Goal: Task Accomplishment & Management: Manage account settings

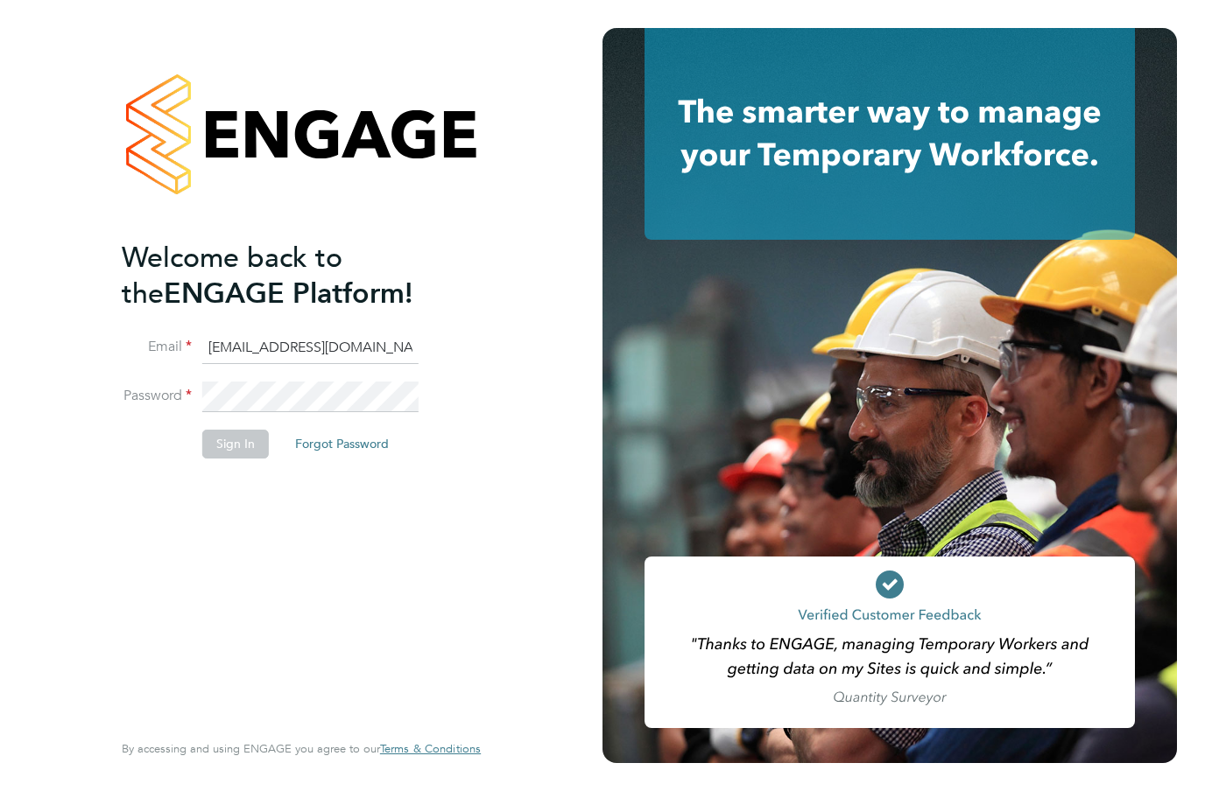
type input "[EMAIL_ADDRESS][DOMAIN_NAME]"
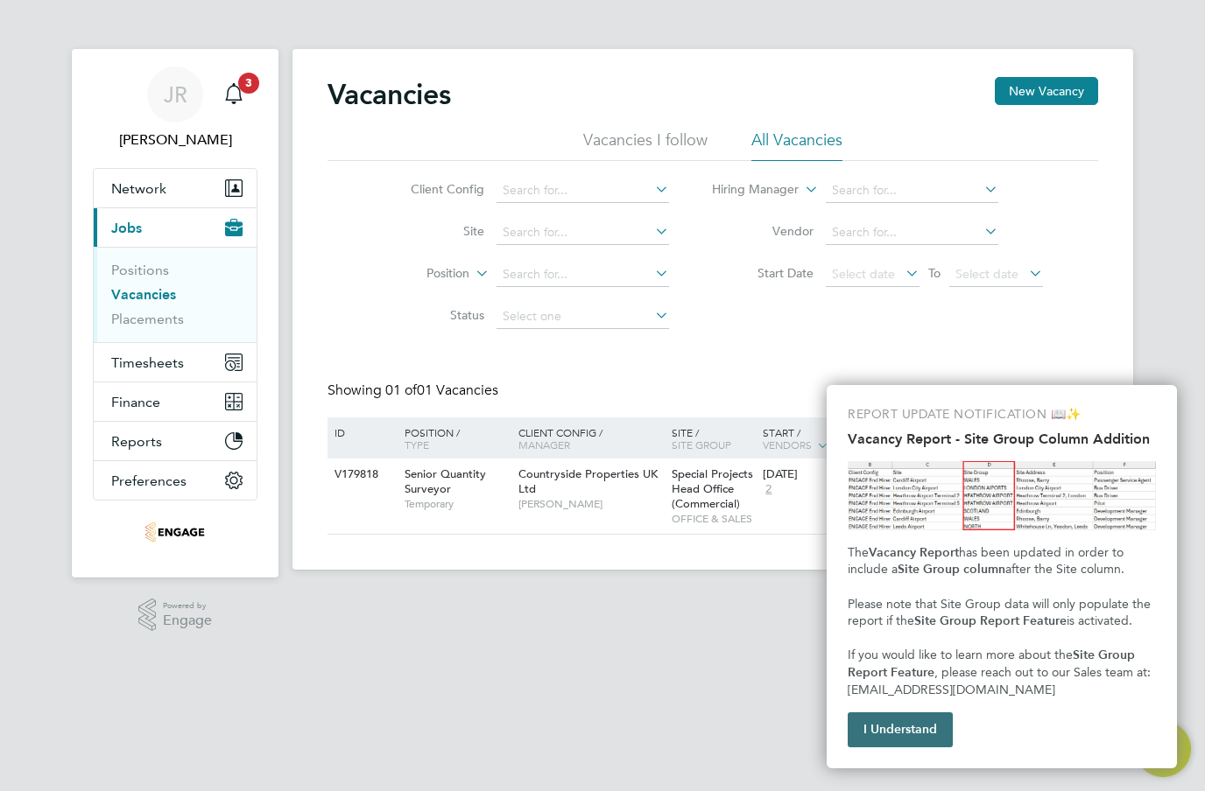
click at [921, 739] on button "I Understand" at bounding box center [899, 730] width 105 height 35
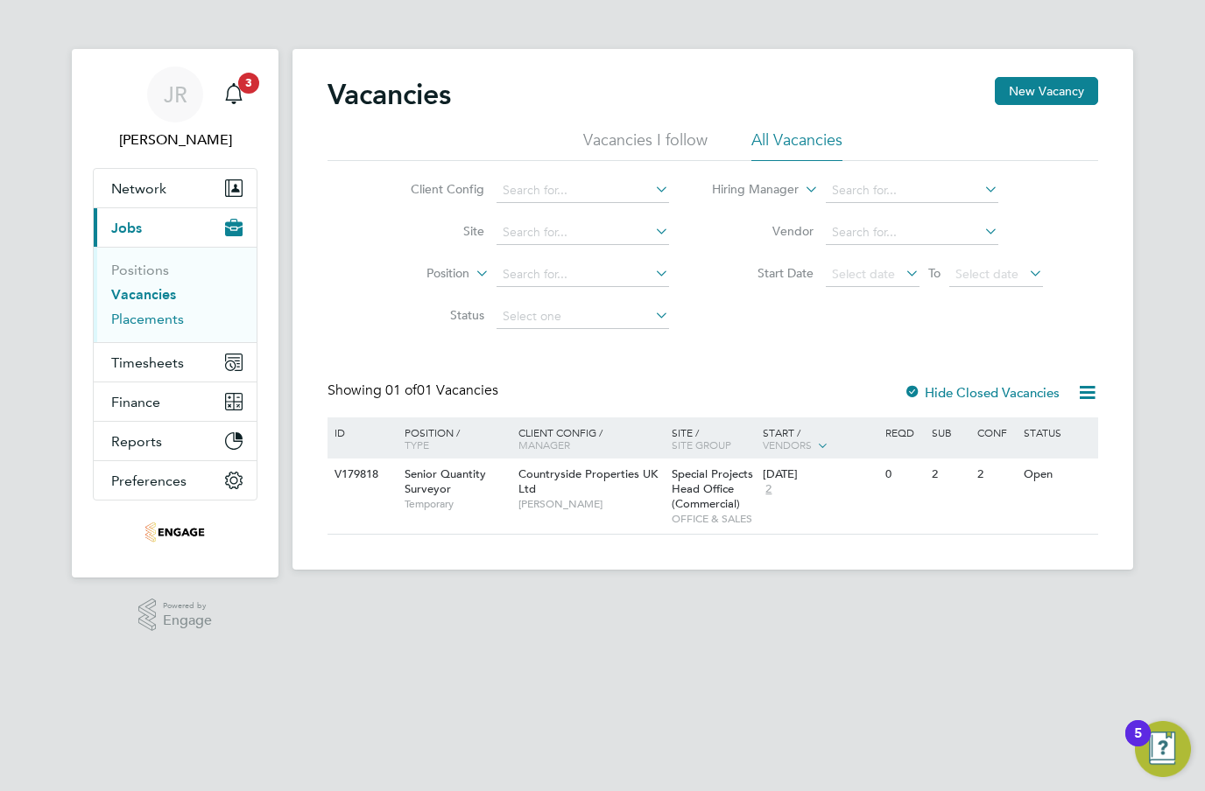
click at [134, 324] on link "Placements" at bounding box center [147, 319] width 73 height 17
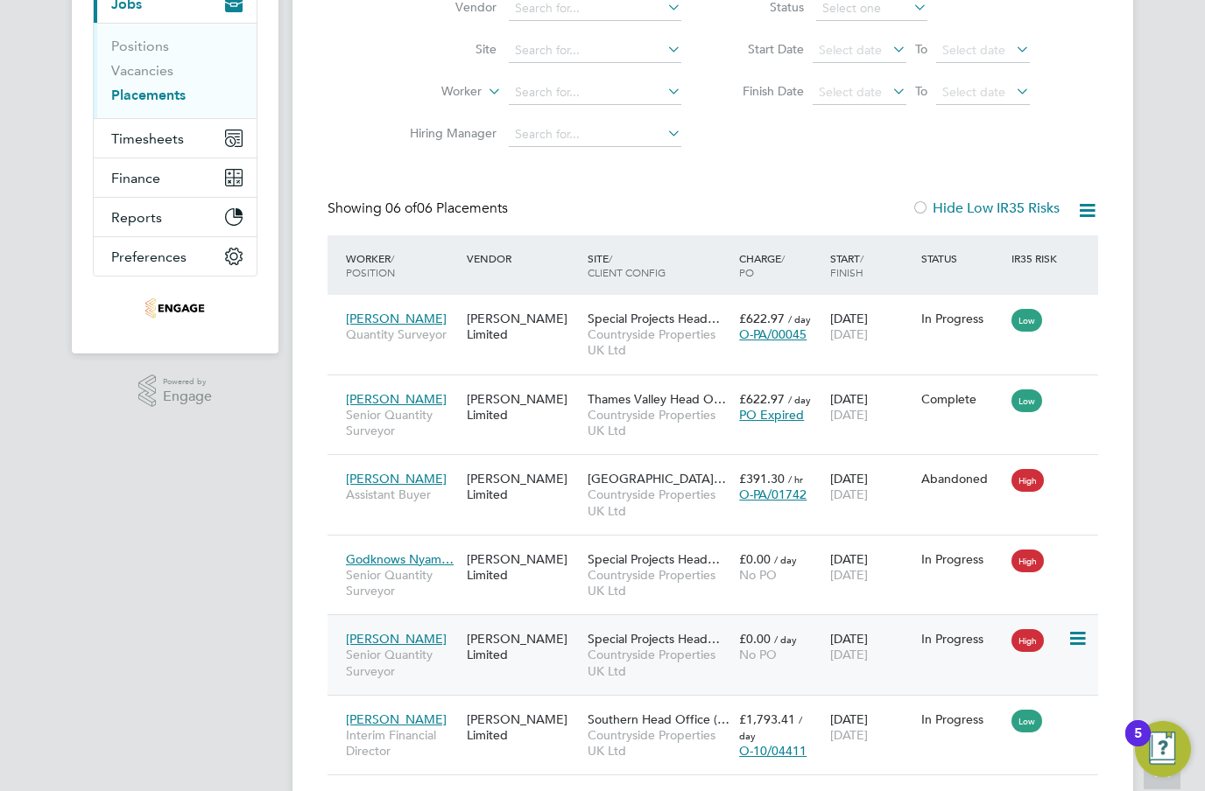
click at [371, 643] on span "[PERSON_NAME]" at bounding box center [396, 639] width 101 height 16
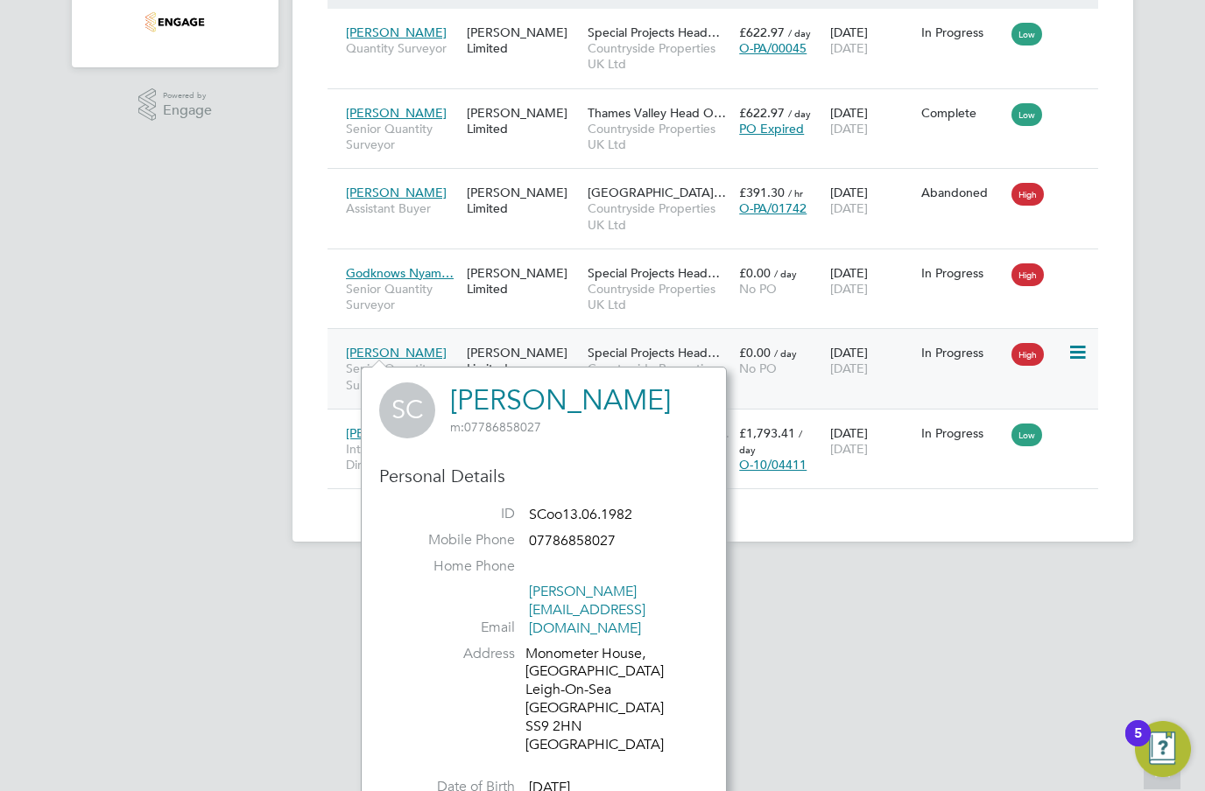
click at [782, 380] on div "£0.00 / day No PO" at bounding box center [779, 360] width 91 height 49
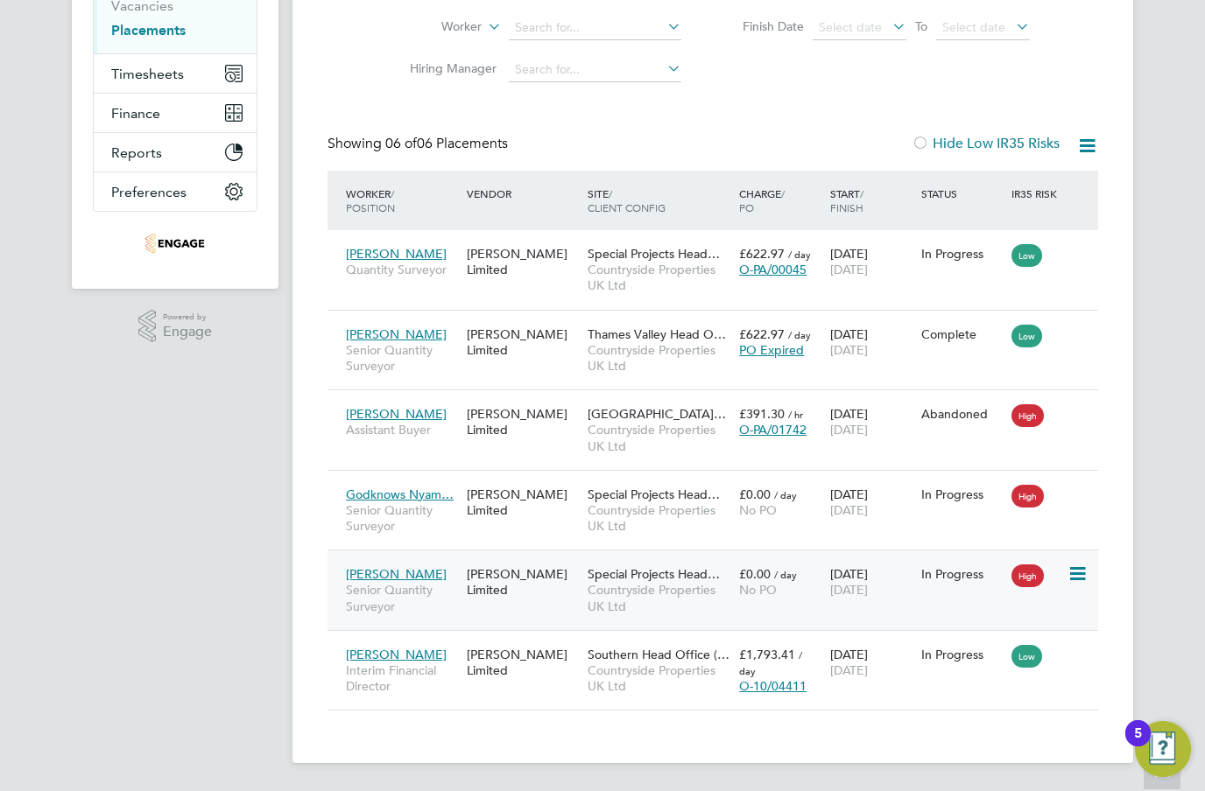
scroll to position [286, 0]
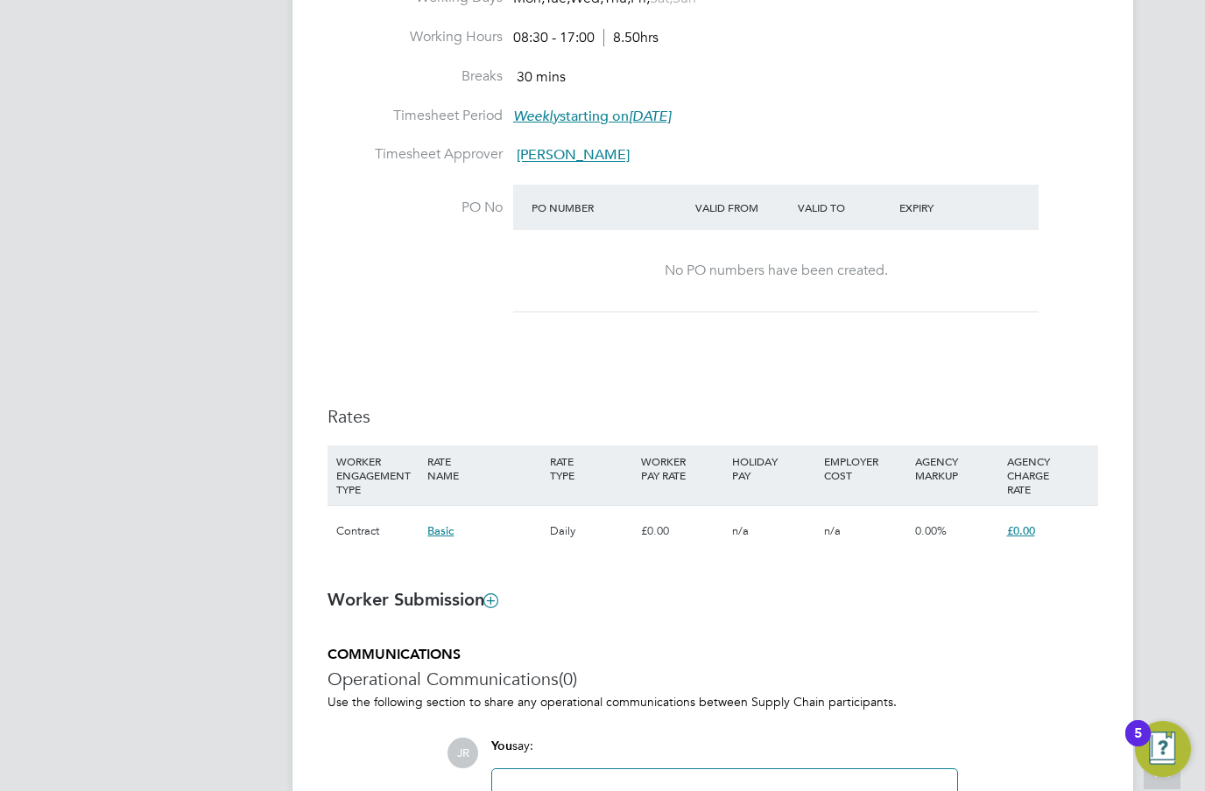
scroll to position [835, 0]
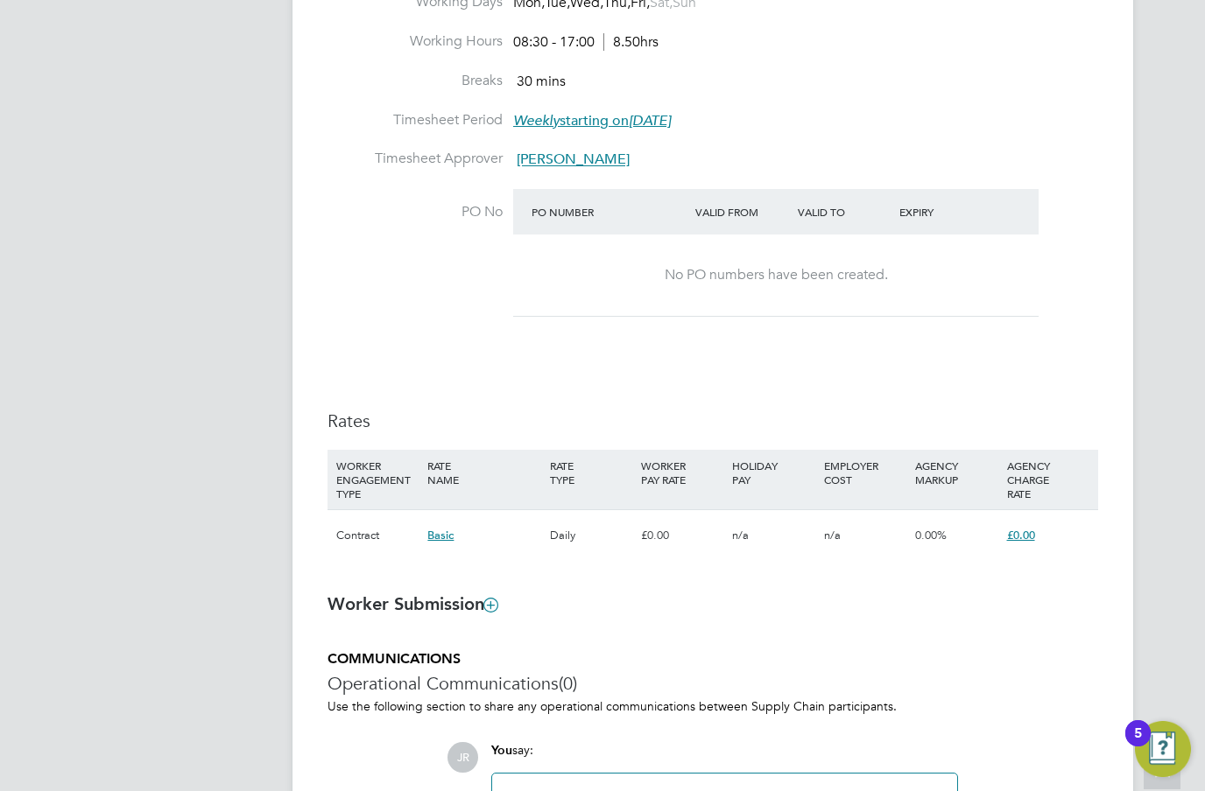
click at [1017, 528] on span "£0.00" at bounding box center [1021, 535] width 28 height 15
click at [1029, 528] on span "£0.00" at bounding box center [1021, 535] width 28 height 15
click at [1021, 528] on span "£0.00" at bounding box center [1021, 535] width 28 height 15
click at [974, 589] on div "0.00% :" at bounding box center [953, 605] width 54 height 32
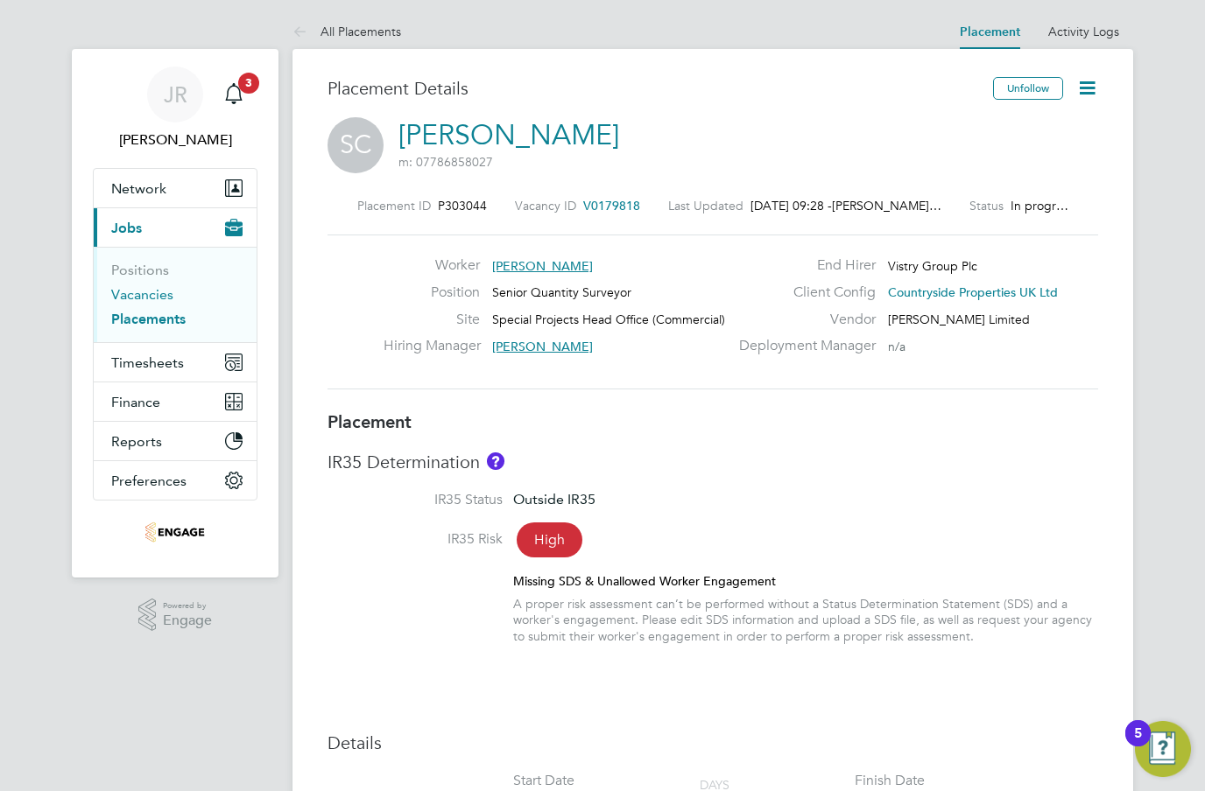
click at [143, 298] on link "Vacancies" at bounding box center [142, 294] width 62 height 17
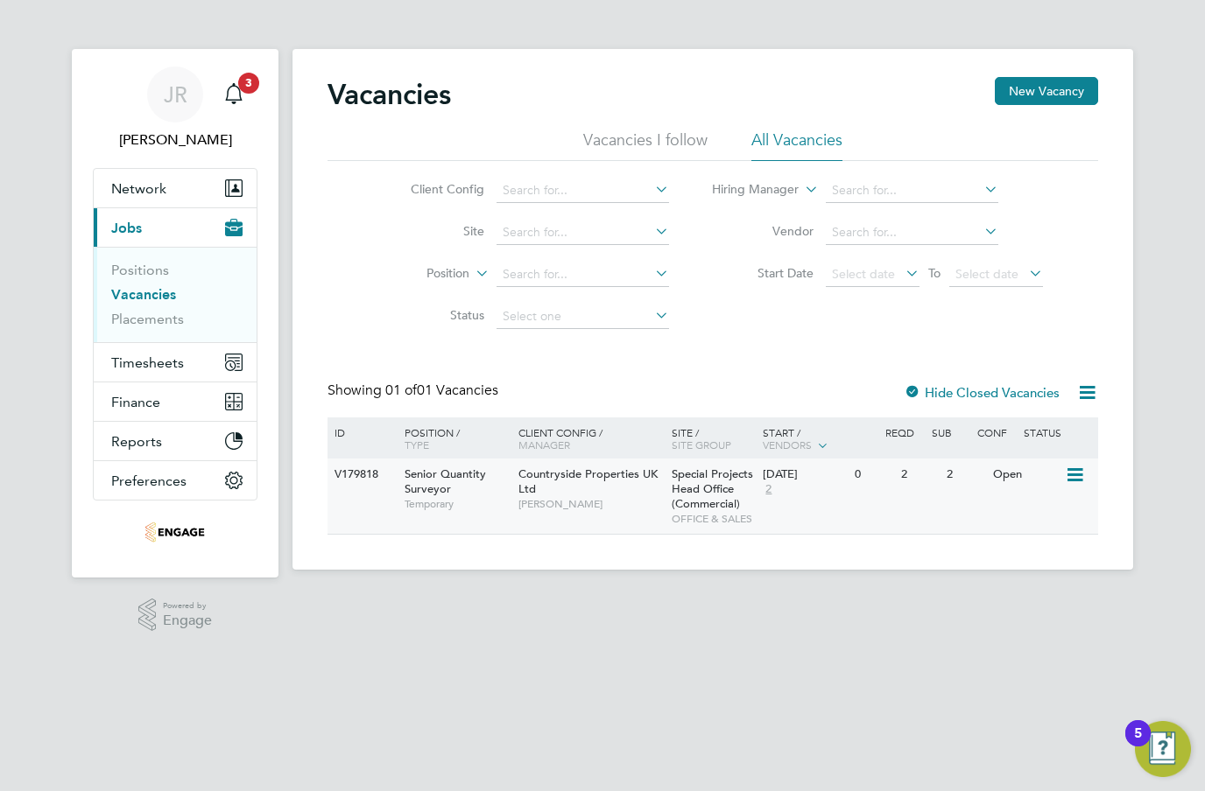
click at [548, 508] on span "[PERSON_NAME]" at bounding box center [590, 504] width 144 height 14
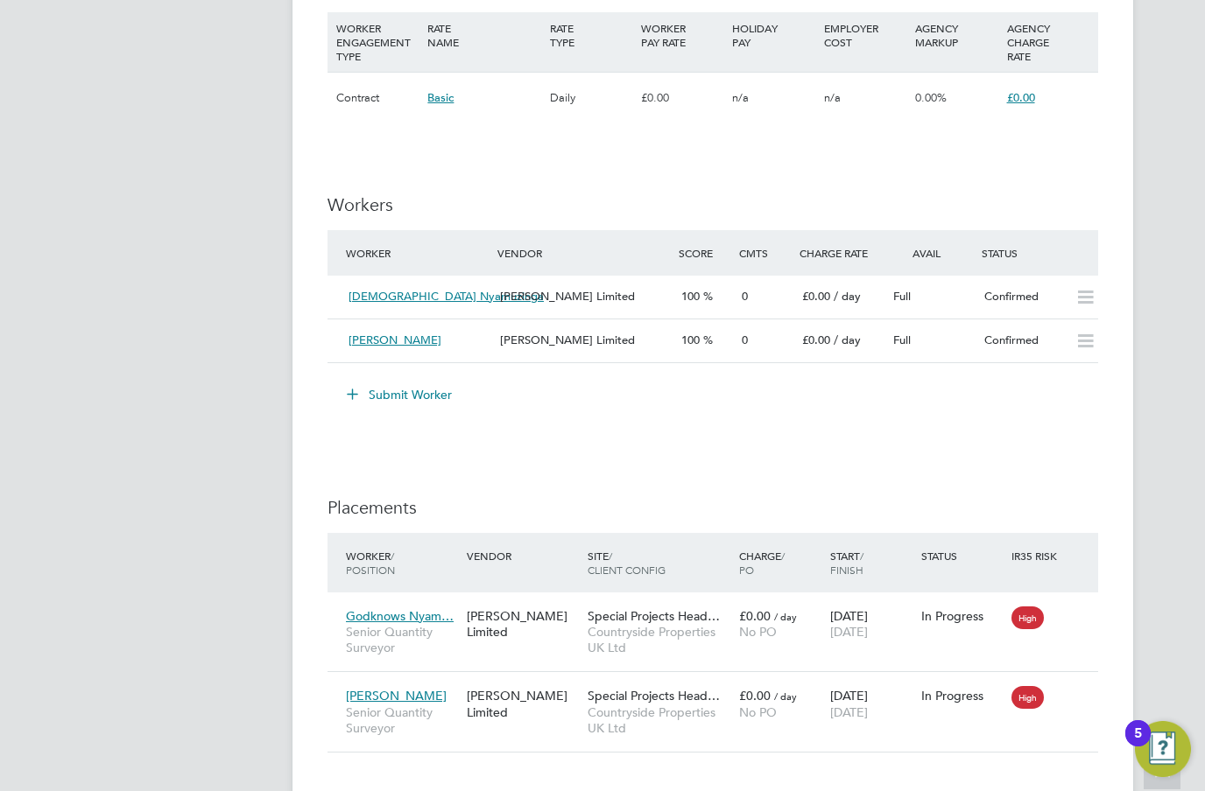
scroll to position [1194, 0]
click at [1083, 290] on icon at bounding box center [1085, 297] width 22 height 14
click at [1081, 290] on icon at bounding box center [1085, 297] width 22 height 14
click at [697, 288] on span "100" at bounding box center [690, 295] width 18 height 15
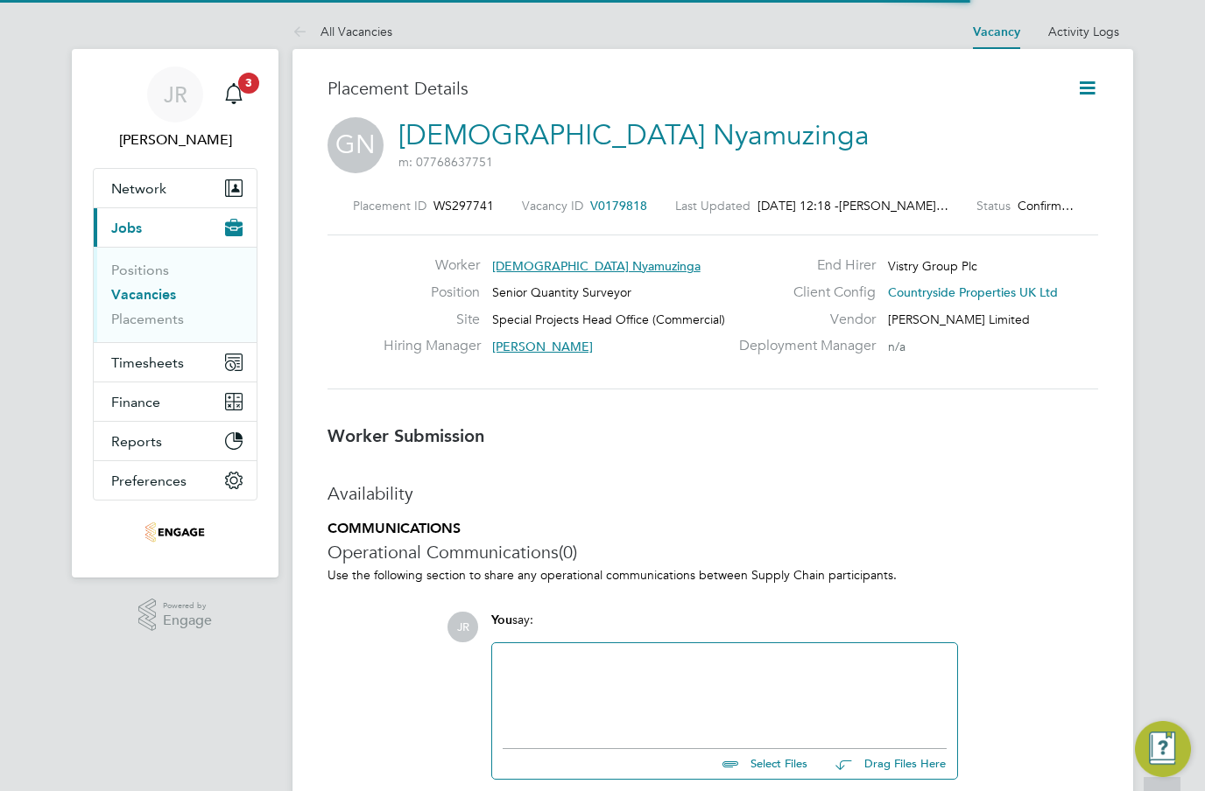
scroll to position [17, 129]
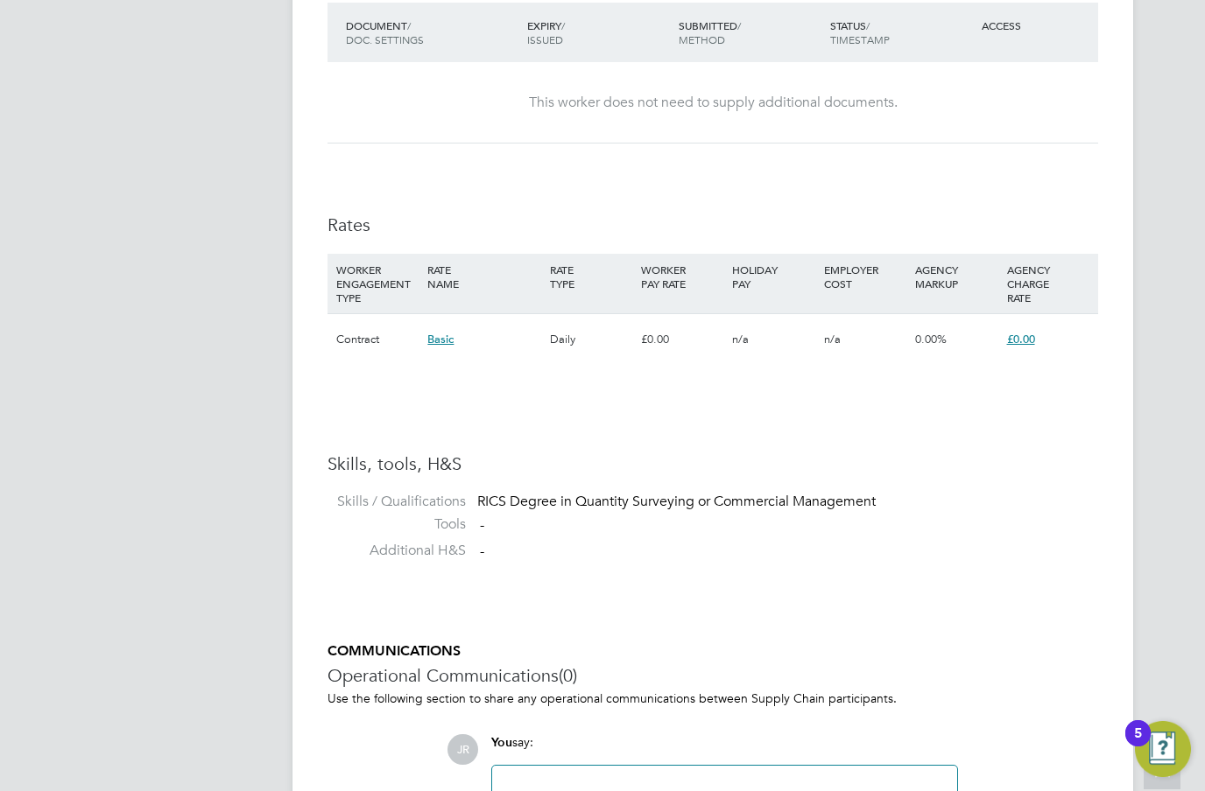
click at [1021, 332] on span "£0.00" at bounding box center [1021, 339] width 28 height 15
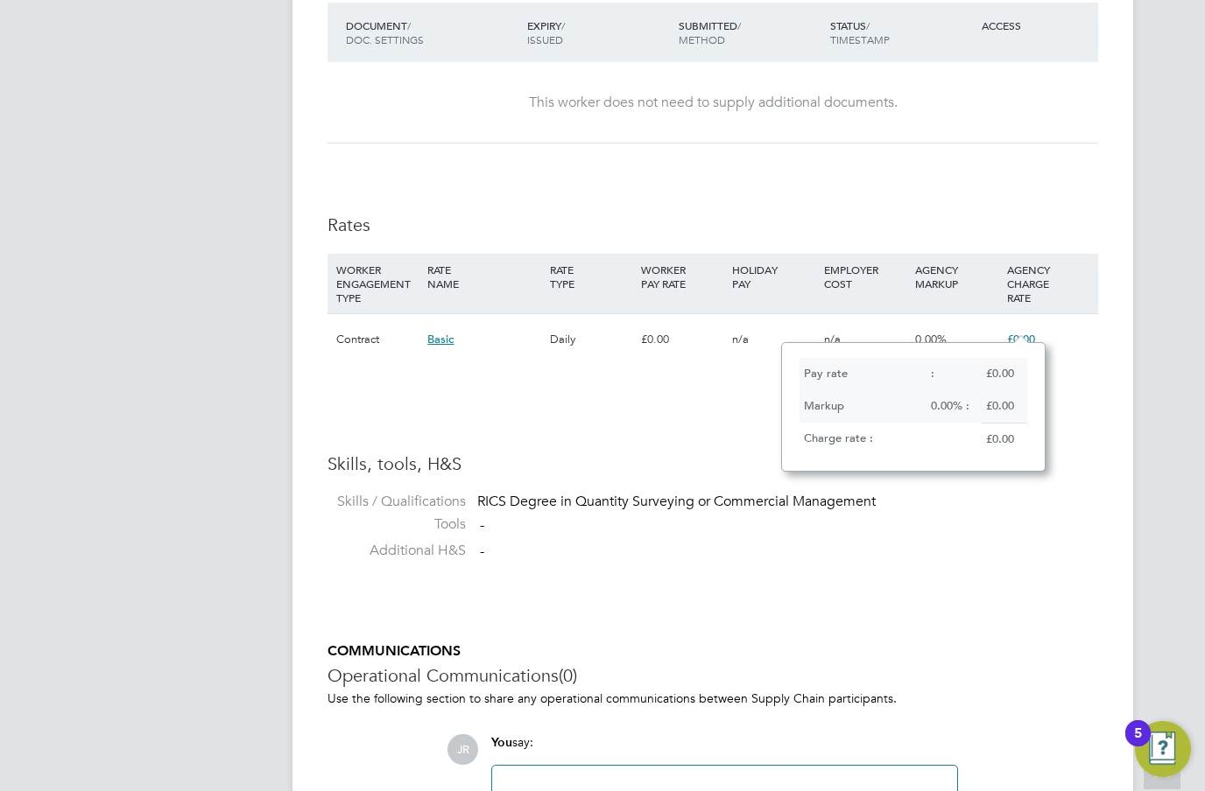
click at [943, 393] on div "0.00% :" at bounding box center [953, 406] width 54 height 32
click at [435, 343] on div "Basic" at bounding box center [484, 339] width 122 height 51
click at [452, 332] on span "Basic" at bounding box center [440, 339] width 26 height 15
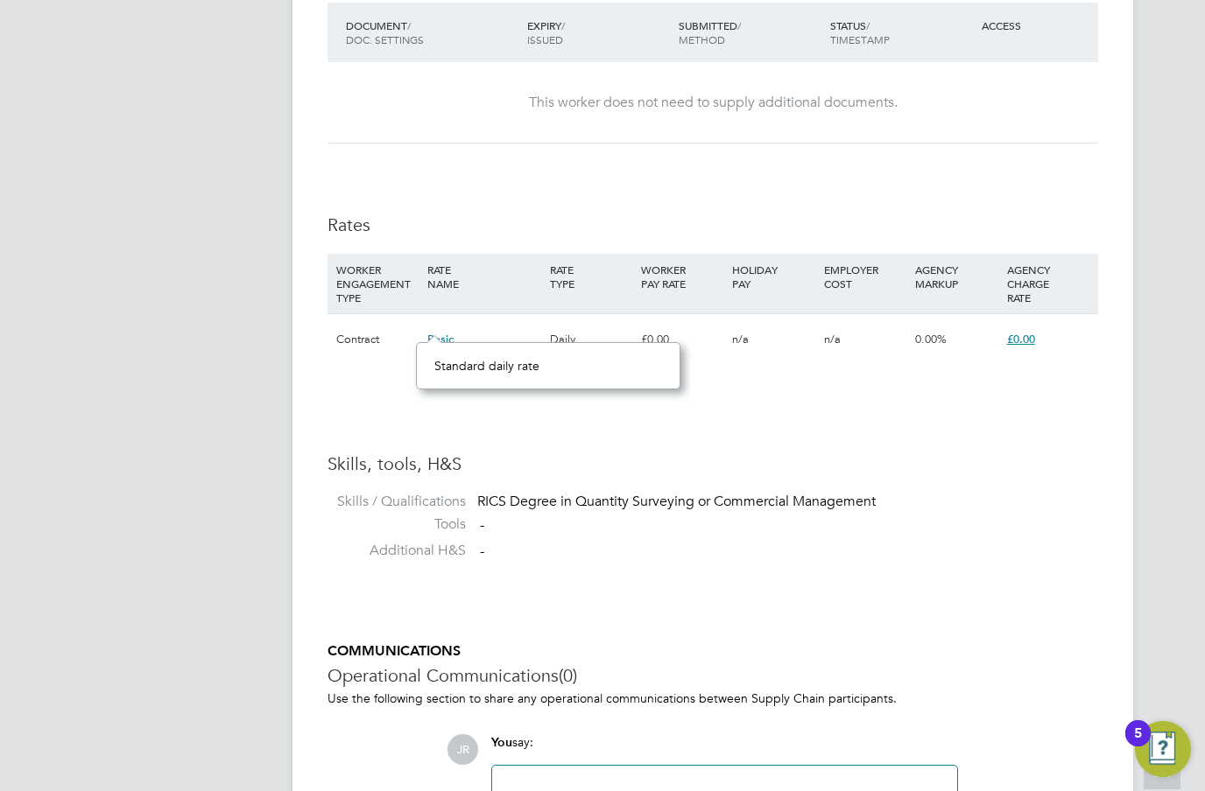
click at [437, 332] on span "Basic" at bounding box center [440, 339] width 26 height 15
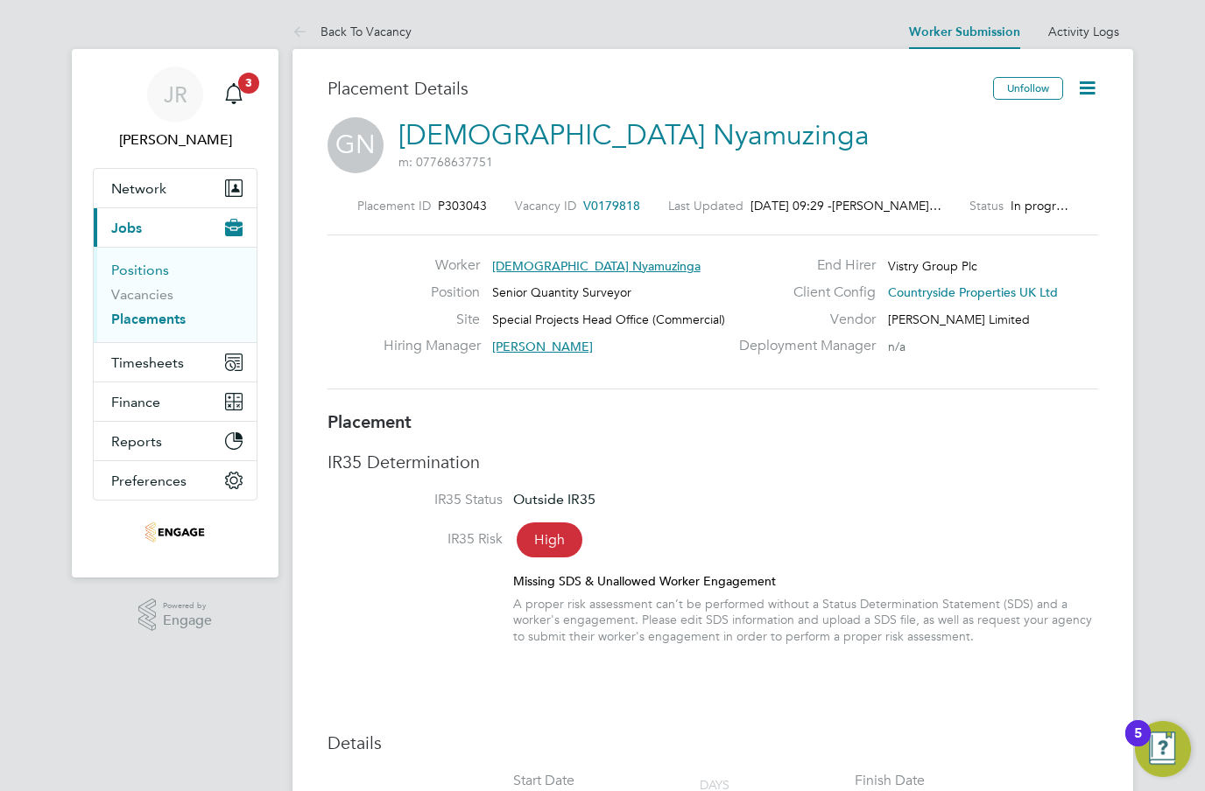
click at [138, 265] on link "Positions" at bounding box center [140, 270] width 58 height 17
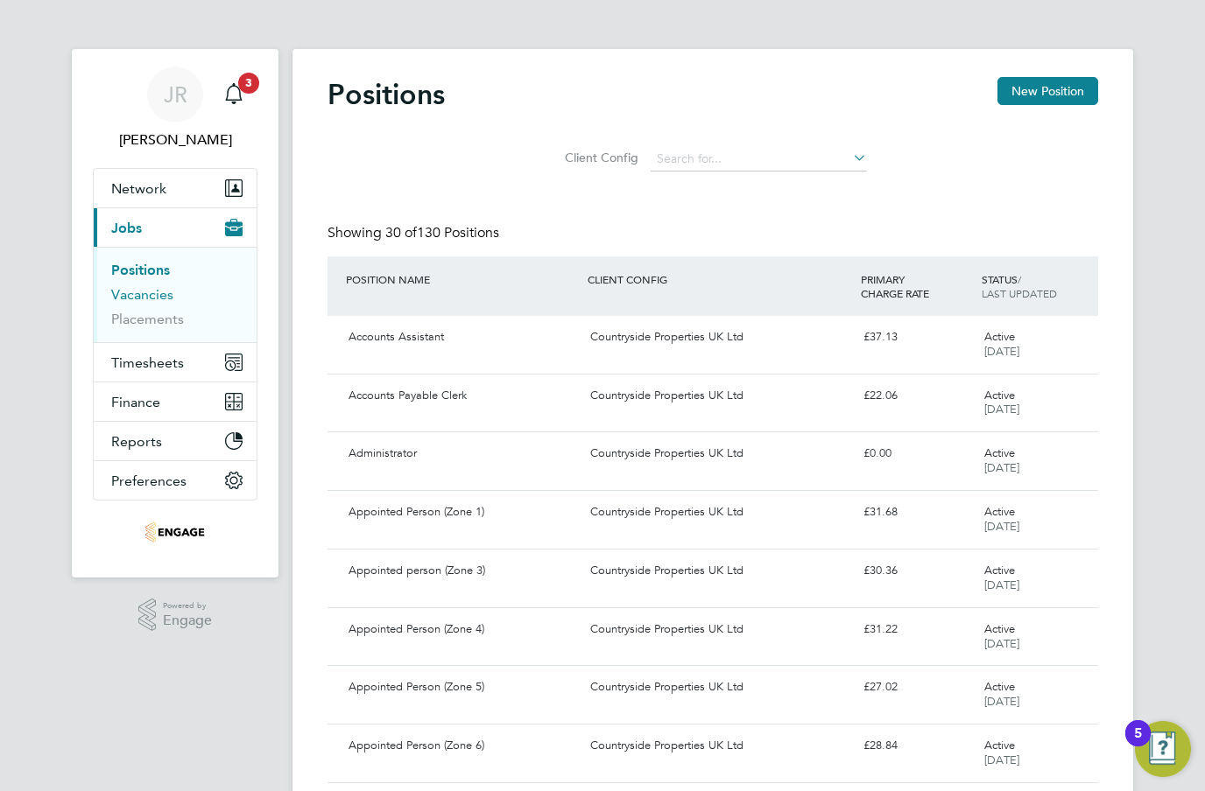
click at [131, 302] on link "Vacancies" at bounding box center [142, 294] width 62 height 17
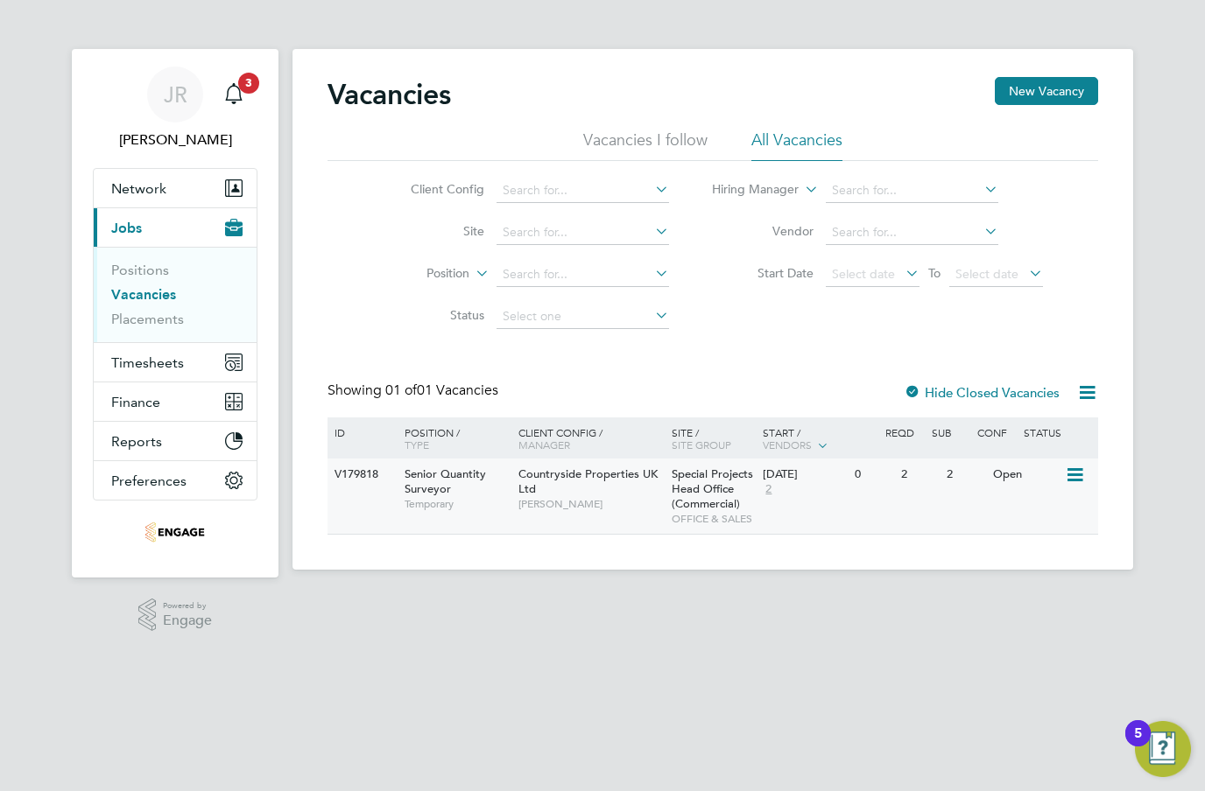
click at [460, 498] on span "Temporary" at bounding box center [456, 504] width 105 height 14
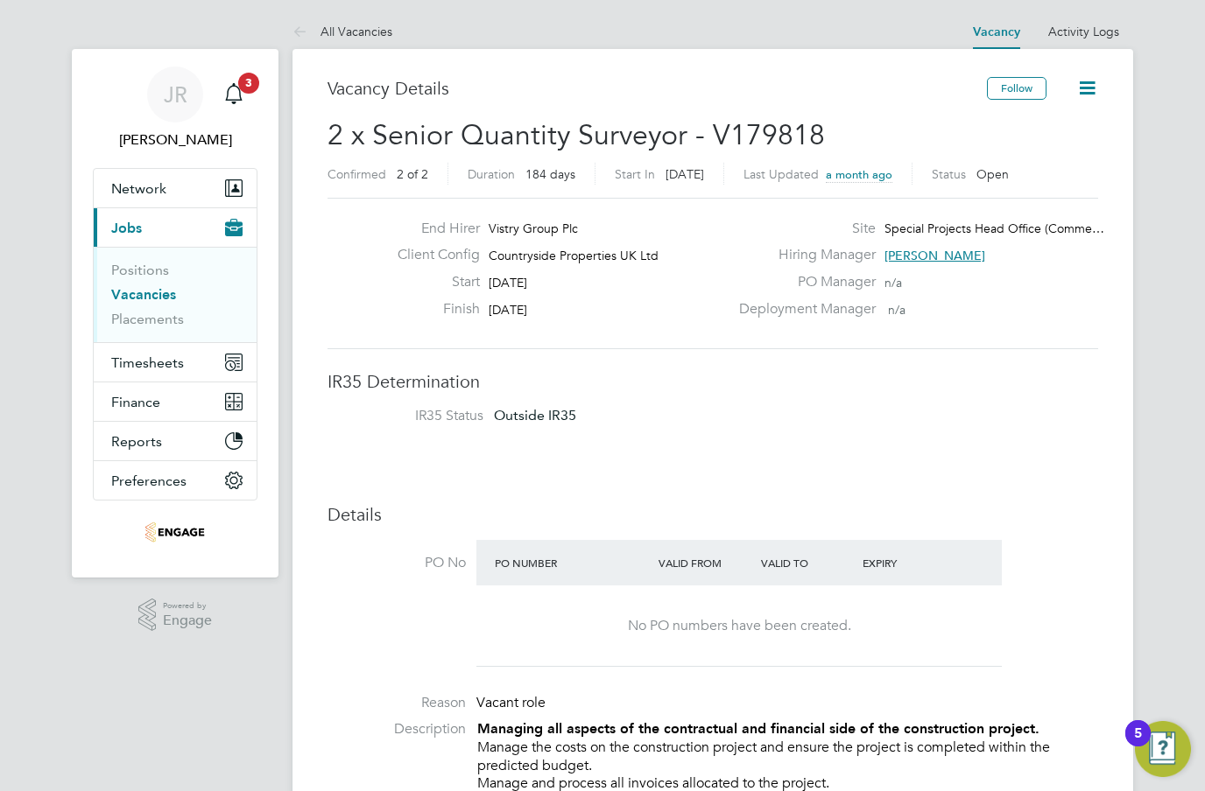
click at [1093, 84] on icon at bounding box center [1087, 88] width 22 height 22
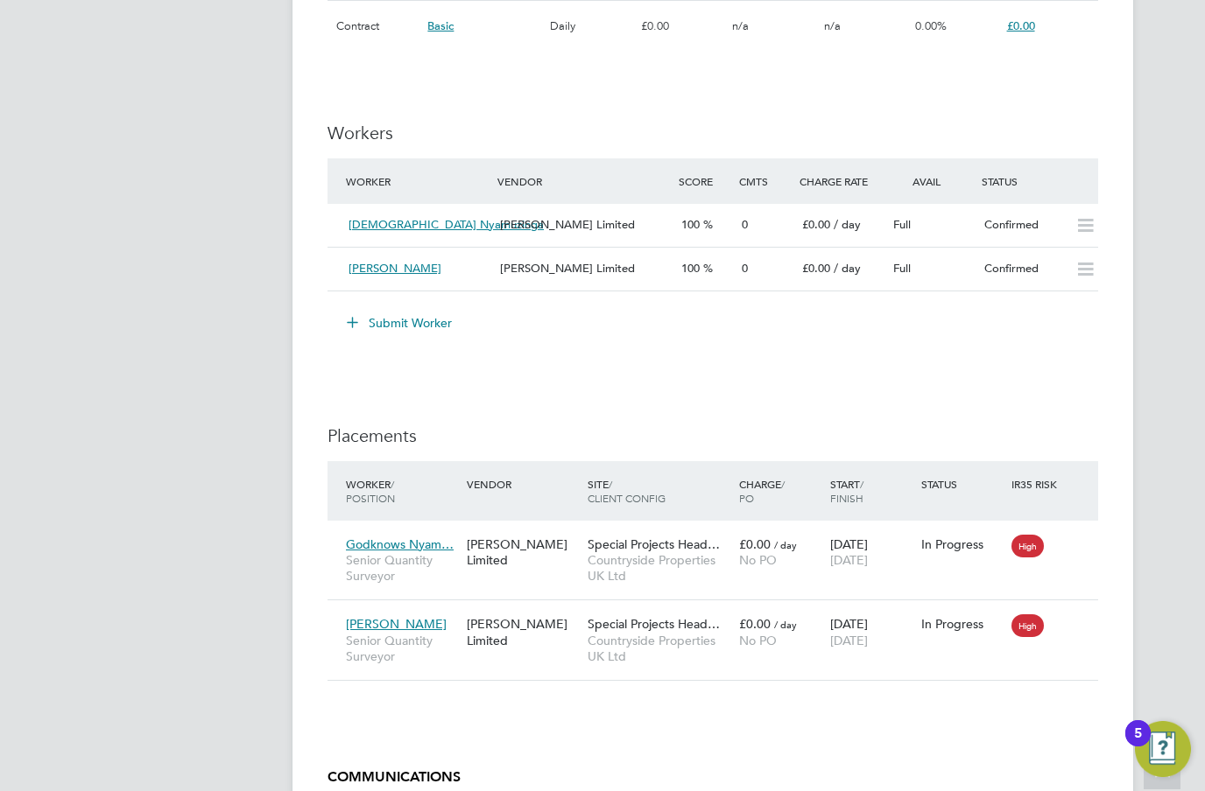
scroll to position [1252, 0]
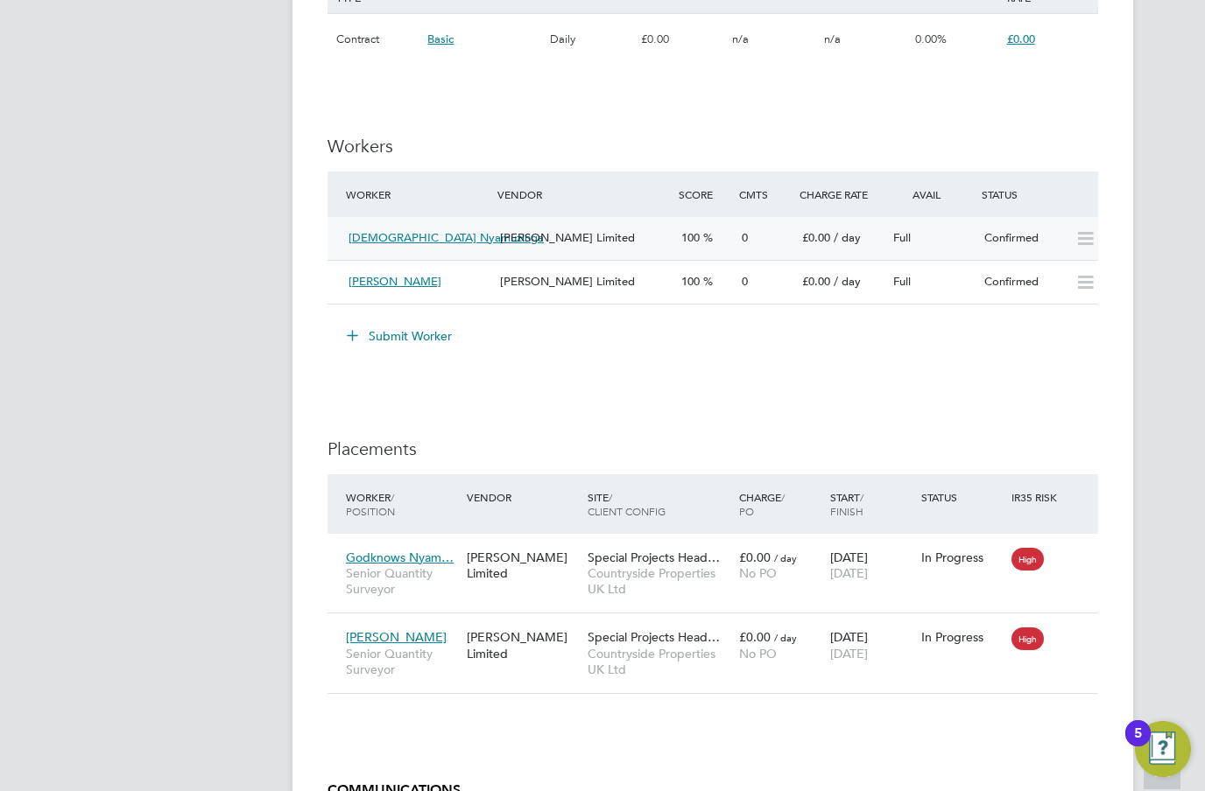
click at [1077, 232] on icon at bounding box center [1085, 239] width 22 height 14
click at [1087, 232] on icon at bounding box center [1085, 239] width 22 height 14
click at [1074, 276] on icon at bounding box center [1085, 283] width 22 height 14
click at [1083, 276] on icon at bounding box center [1085, 283] width 22 height 14
click at [425, 230] on span "Godknows Nyamuzinga" at bounding box center [445, 237] width 195 height 15
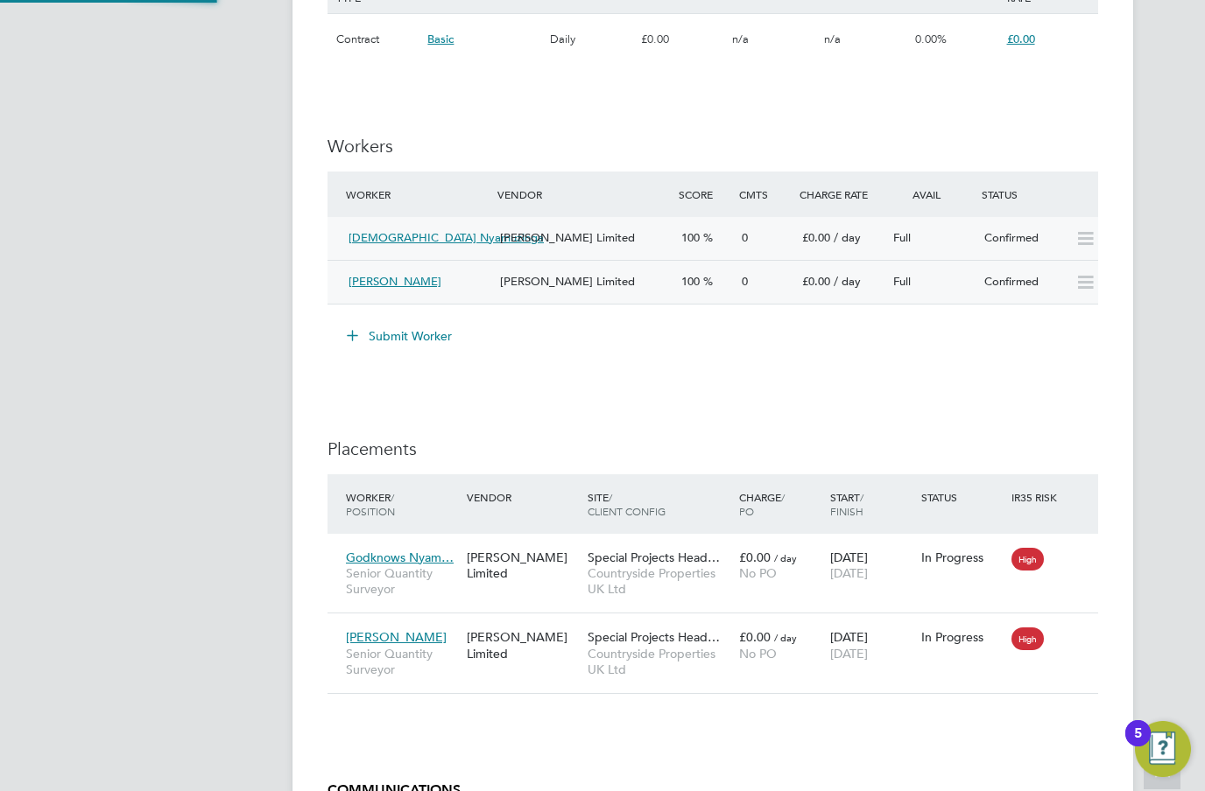
scroll to position [16, 123]
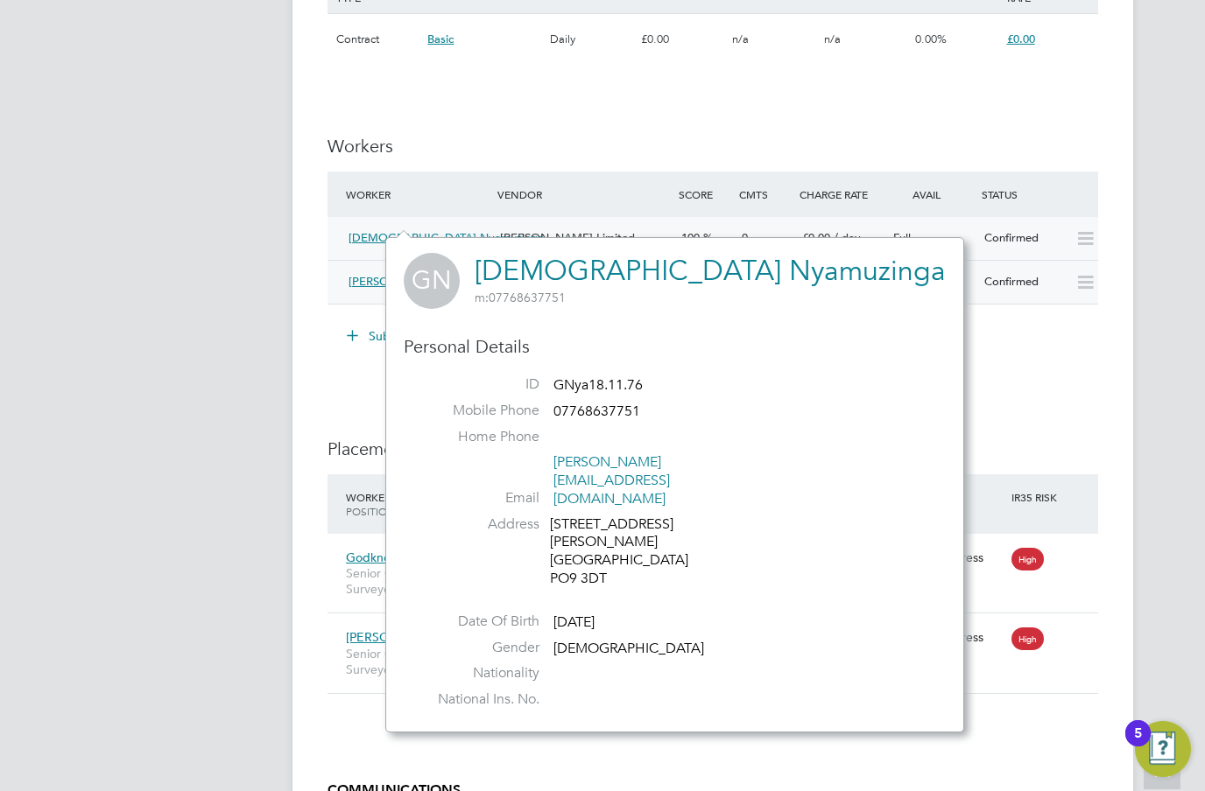
click at [1078, 393] on div "IR35 Determination IR35 Status Outside IR35 Details PO No PO Number Valid From …" at bounding box center [712, 103] width 770 height 1970
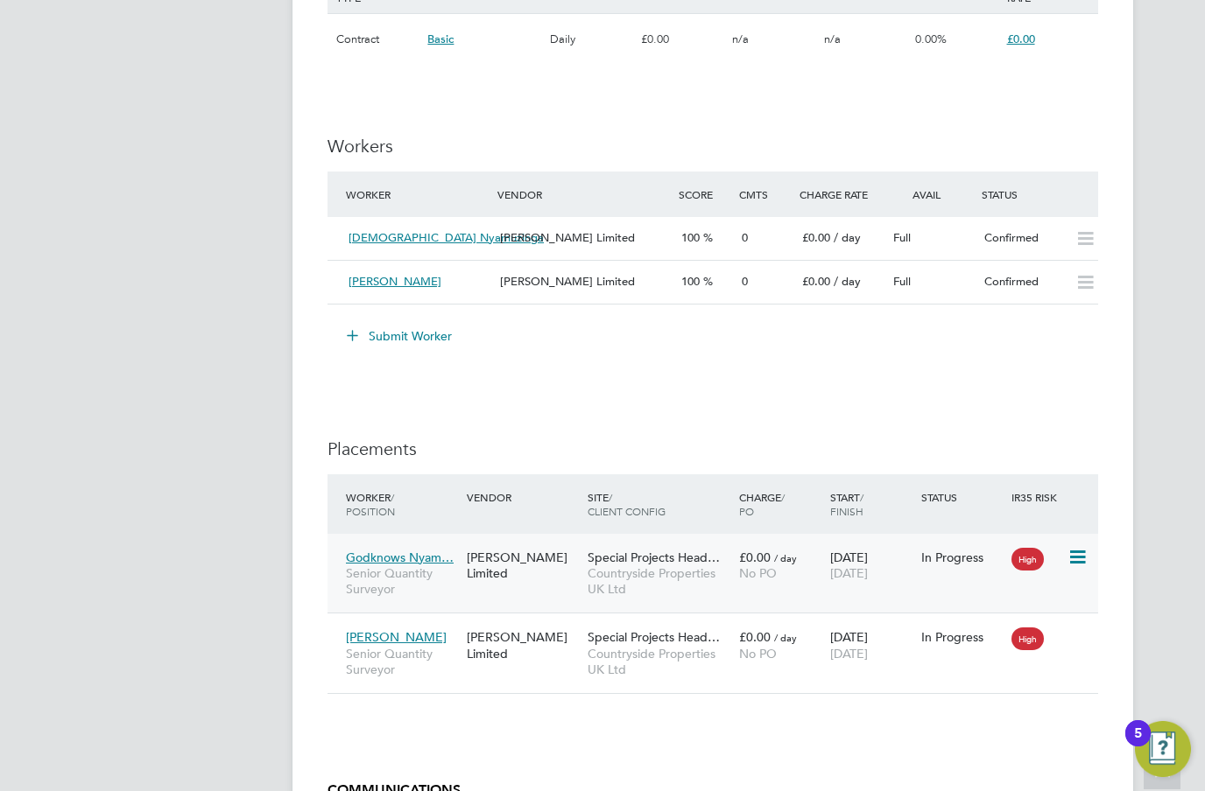
click at [984, 550] on div "In Progress" at bounding box center [962, 558] width 82 height 16
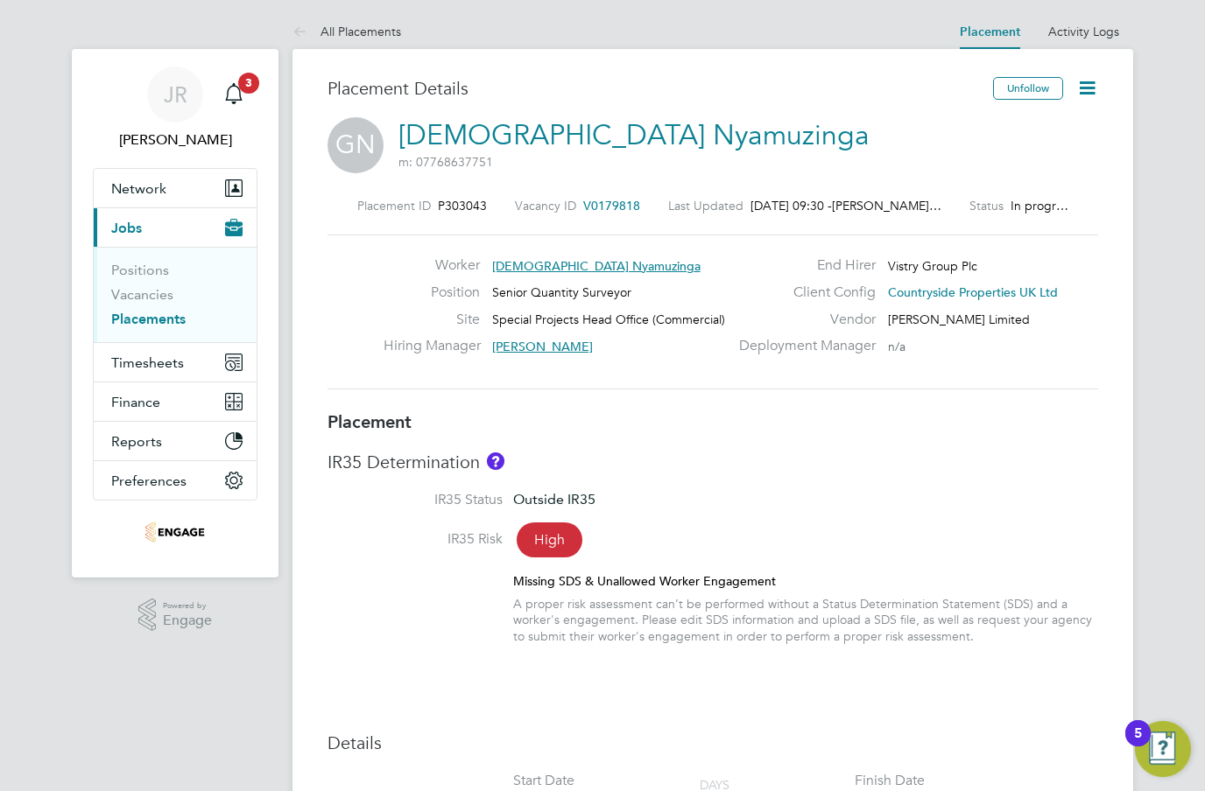
click at [1092, 95] on icon at bounding box center [1087, 88] width 22 height 22
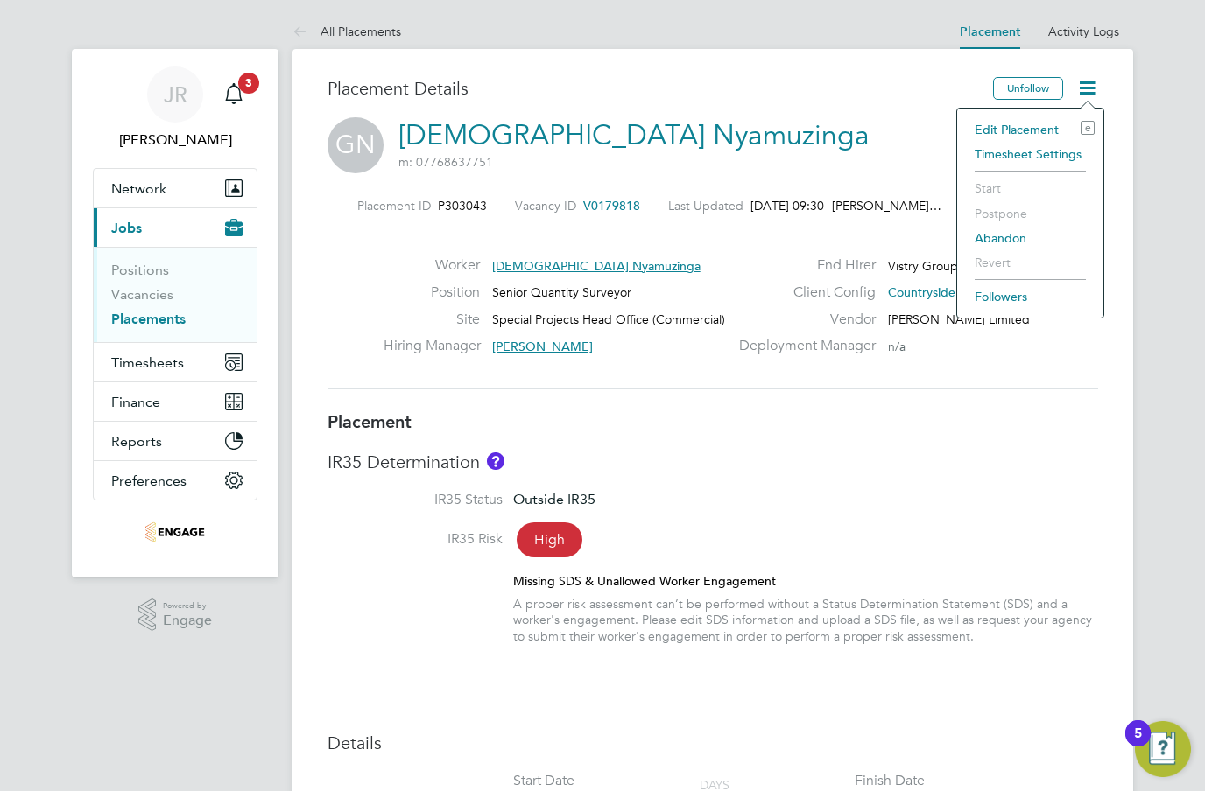
click at [1018, 133] on li "Edit Placement e" at bounding box center [1030, 129] width 129 height 25
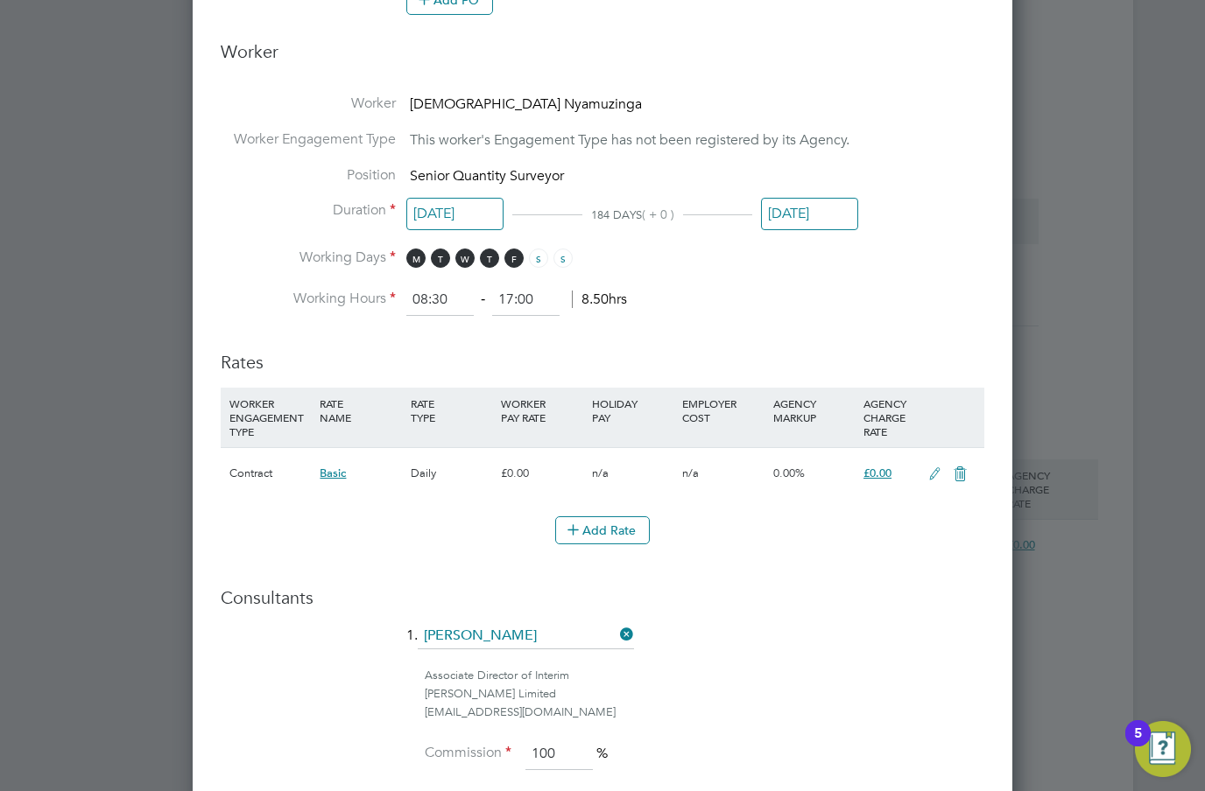
click at [877, 466] on span "£0.00" at bounding box center [877, 473] width 28 height 15
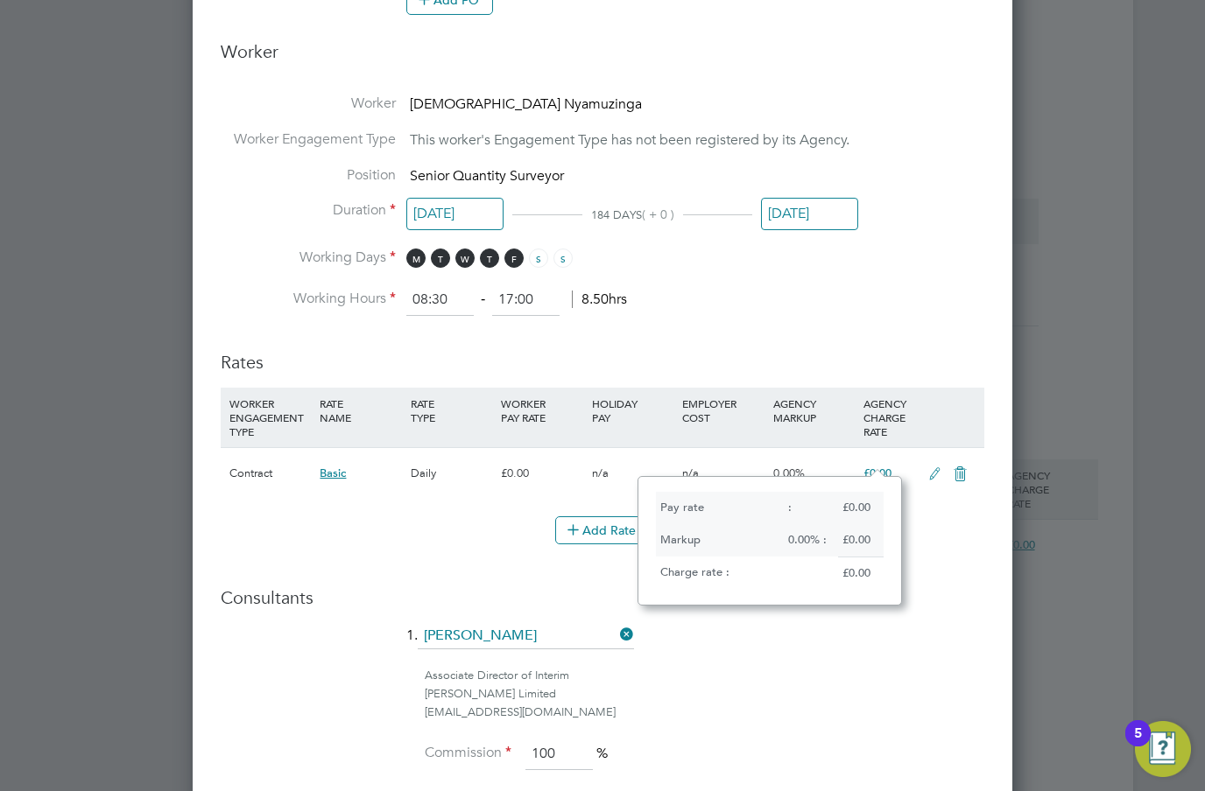
click at [875, 467] on span "£0.00" at bounding box center [877, 473] width 28 height 15
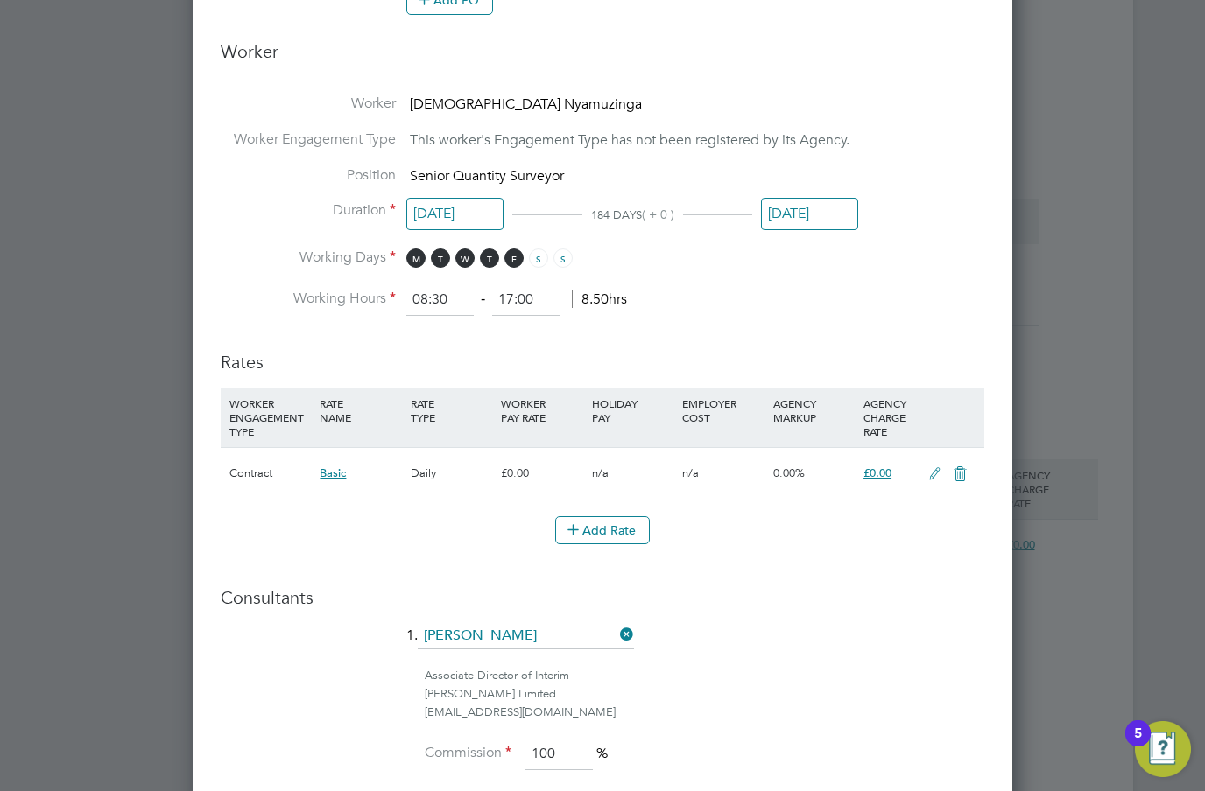
click at [930, 467] on icon at bounding box center [935, 474] width 22 height 14
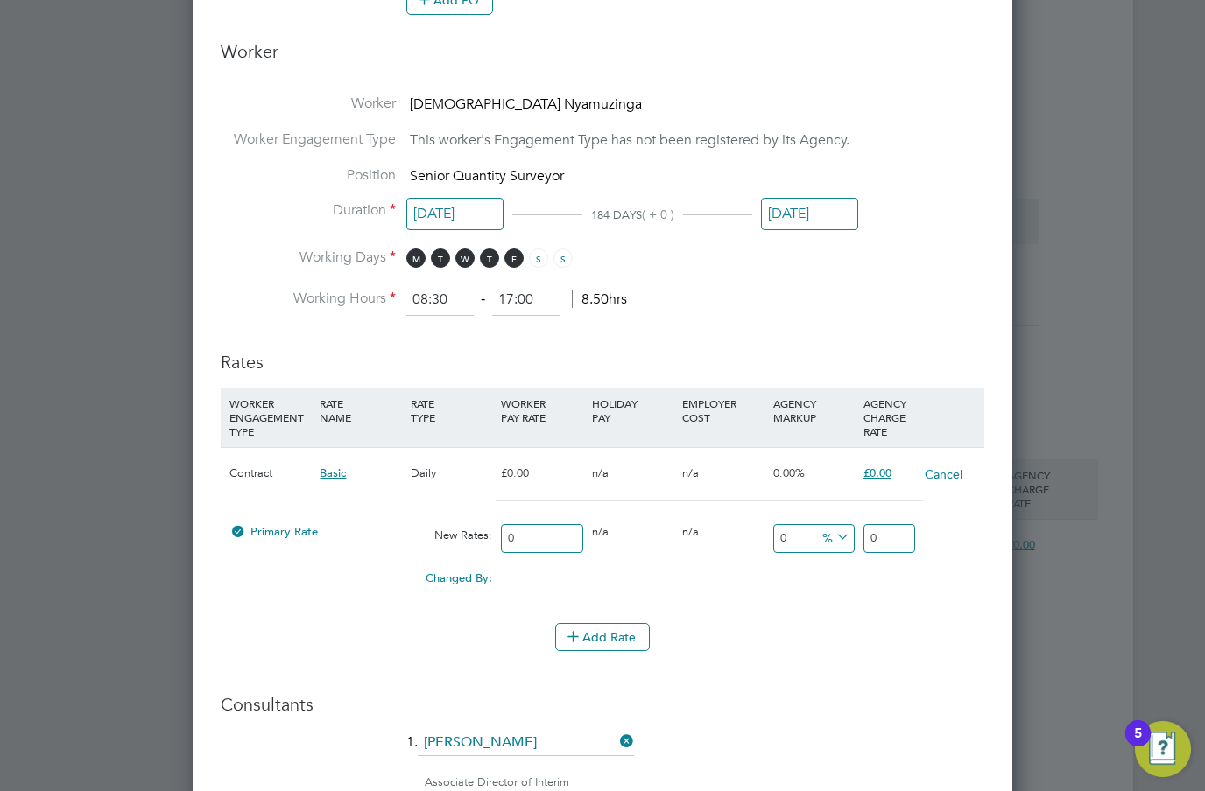
click at [545, 531] on input "0" at bounding box center [541, 538] width 81 height 29
type input "6"
type input "68"
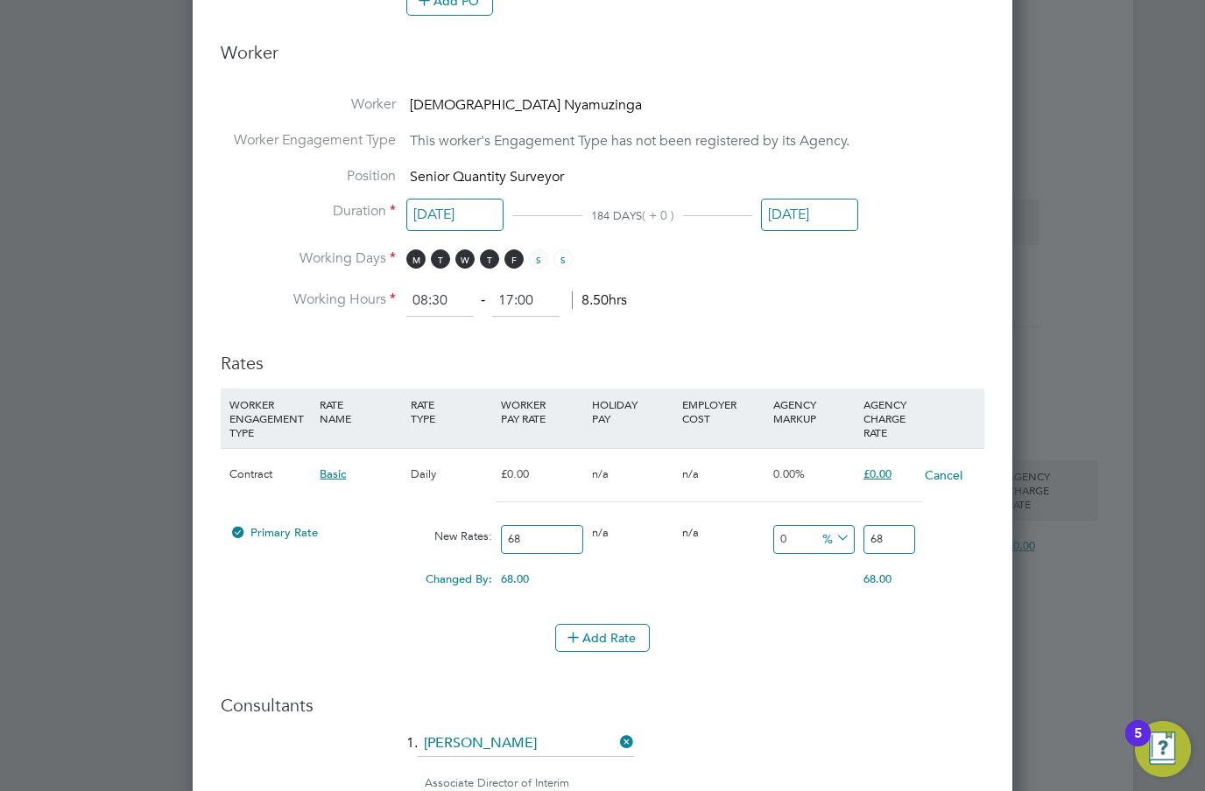
type input "687"
type input "687.5"
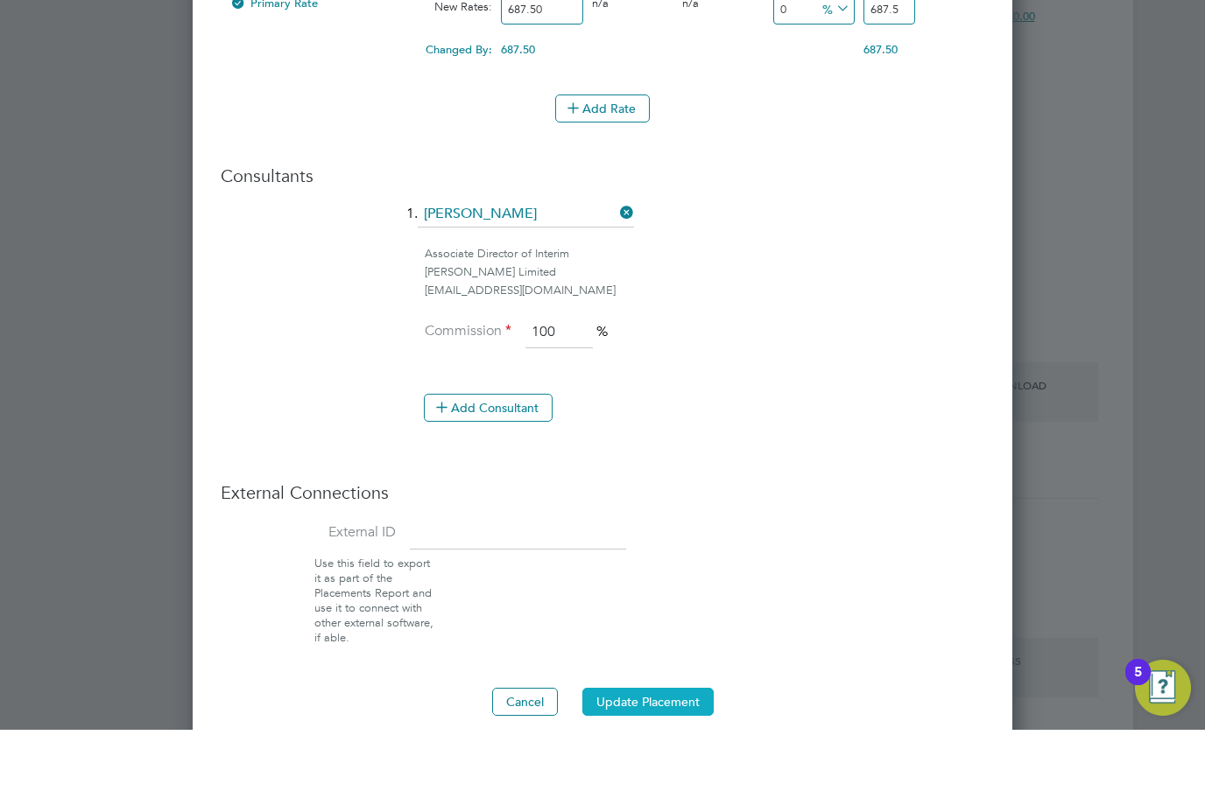
type input "687.50"
click at [664, 749] on button "Update Placement" at bounding box center [647, 763] width 131 height 28
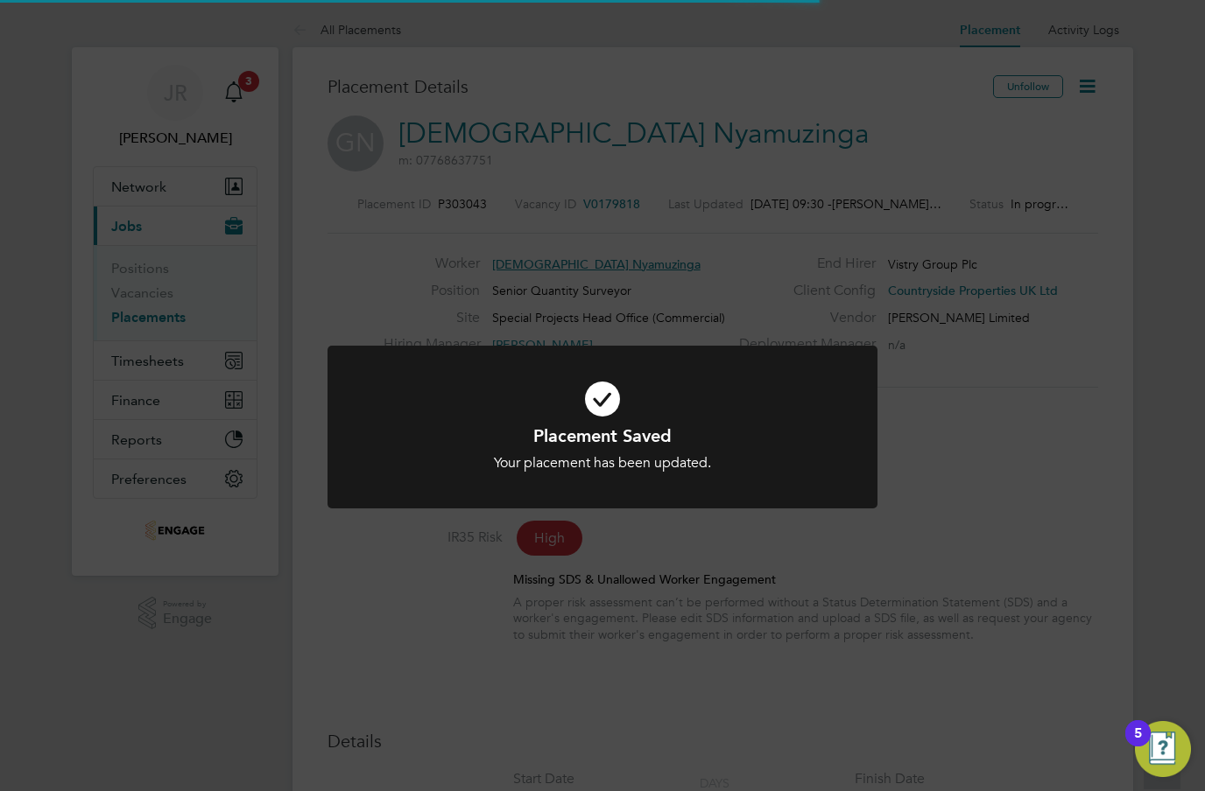
scroll to position [52, 123]
click at [905, 699] on div "Placement Saved Your placement has been updated. Cancel Okay" at bounding box center [602, 395] width 1205 height 791
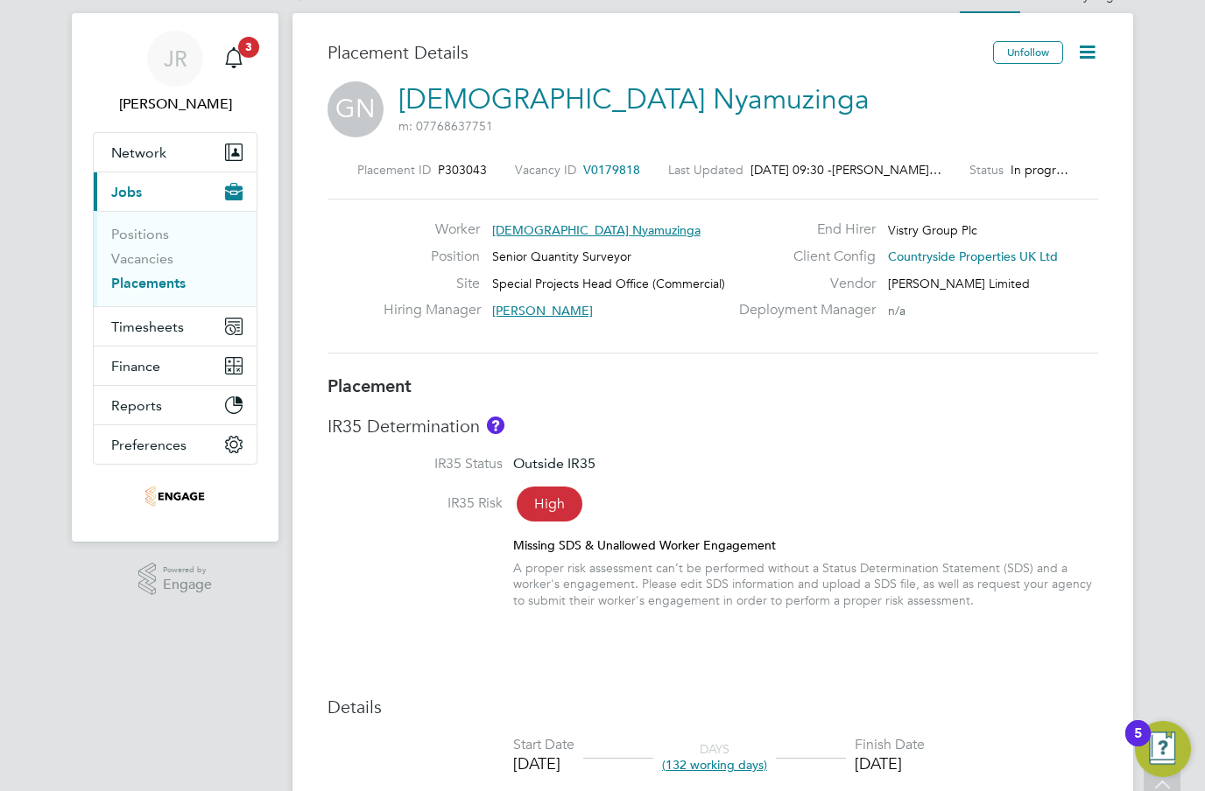
scroll to position [0, 0]
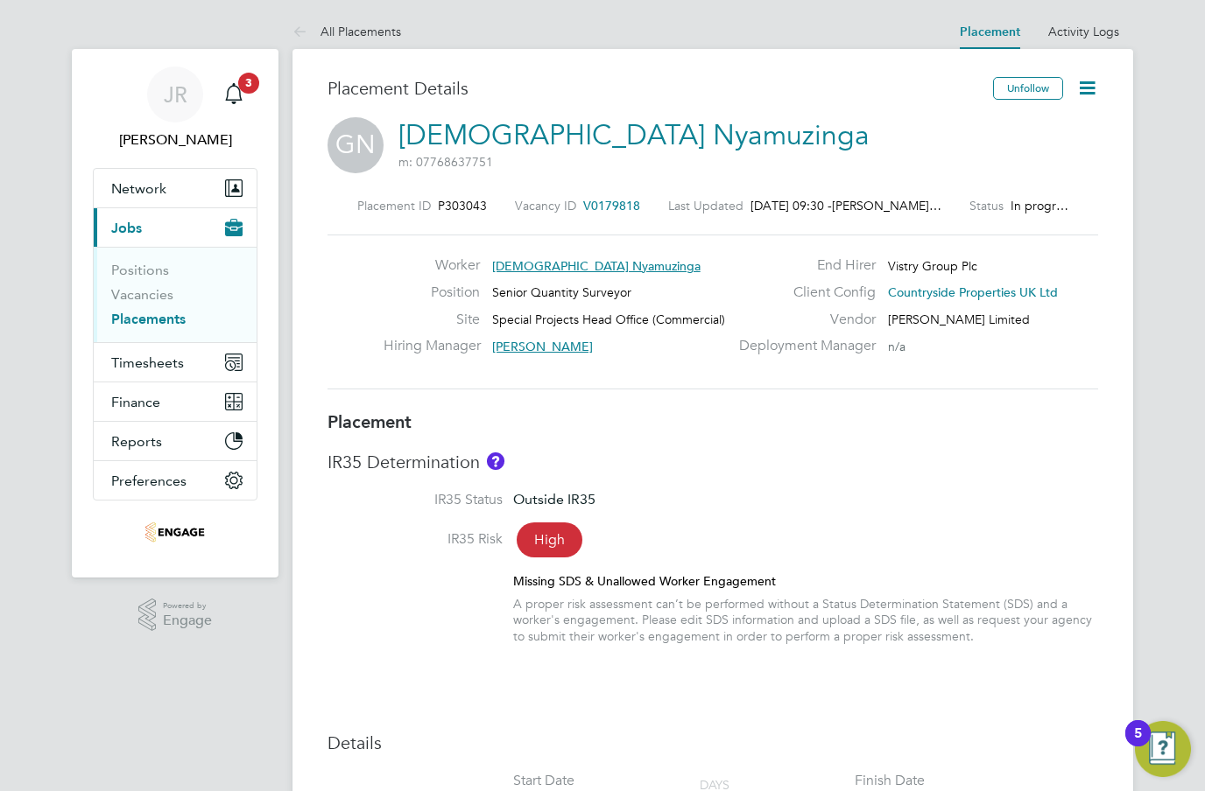
click at [151, 327] on link "Placements" at bounding box center [148, 319] width 74 height 17
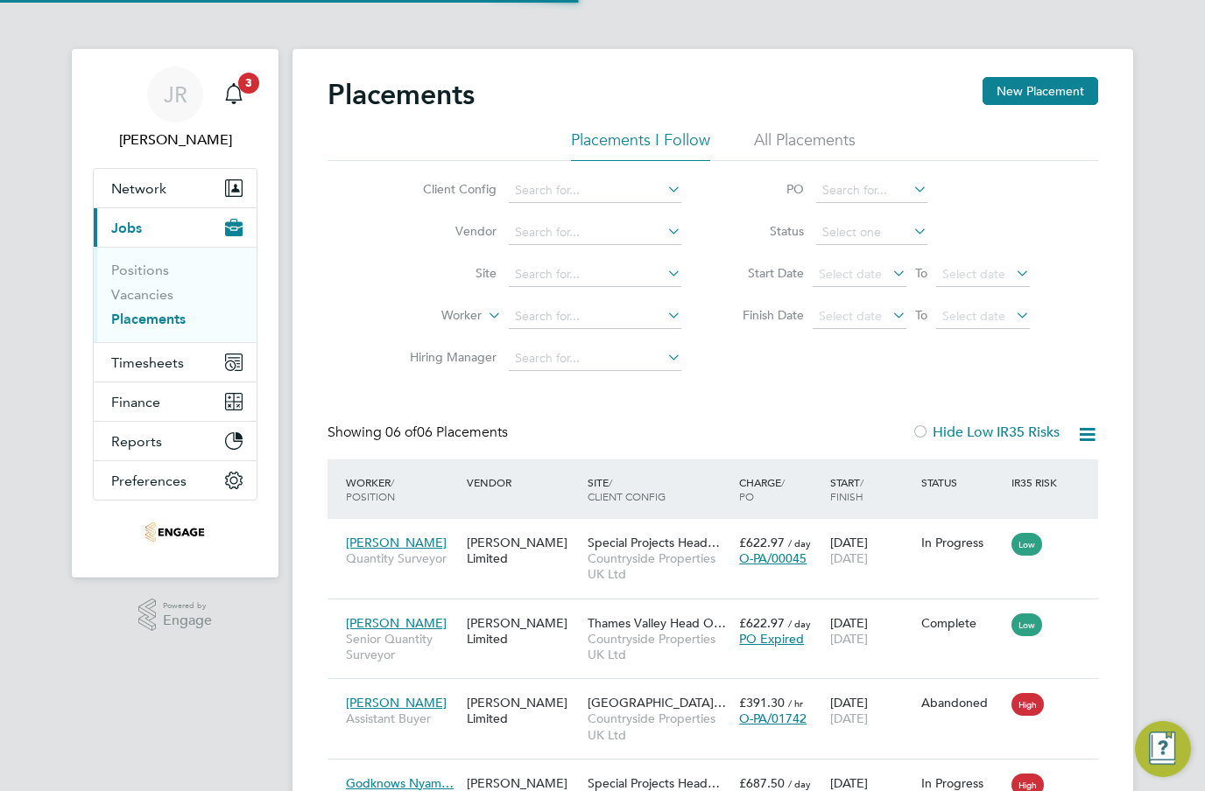
scroll to position [66, 152]
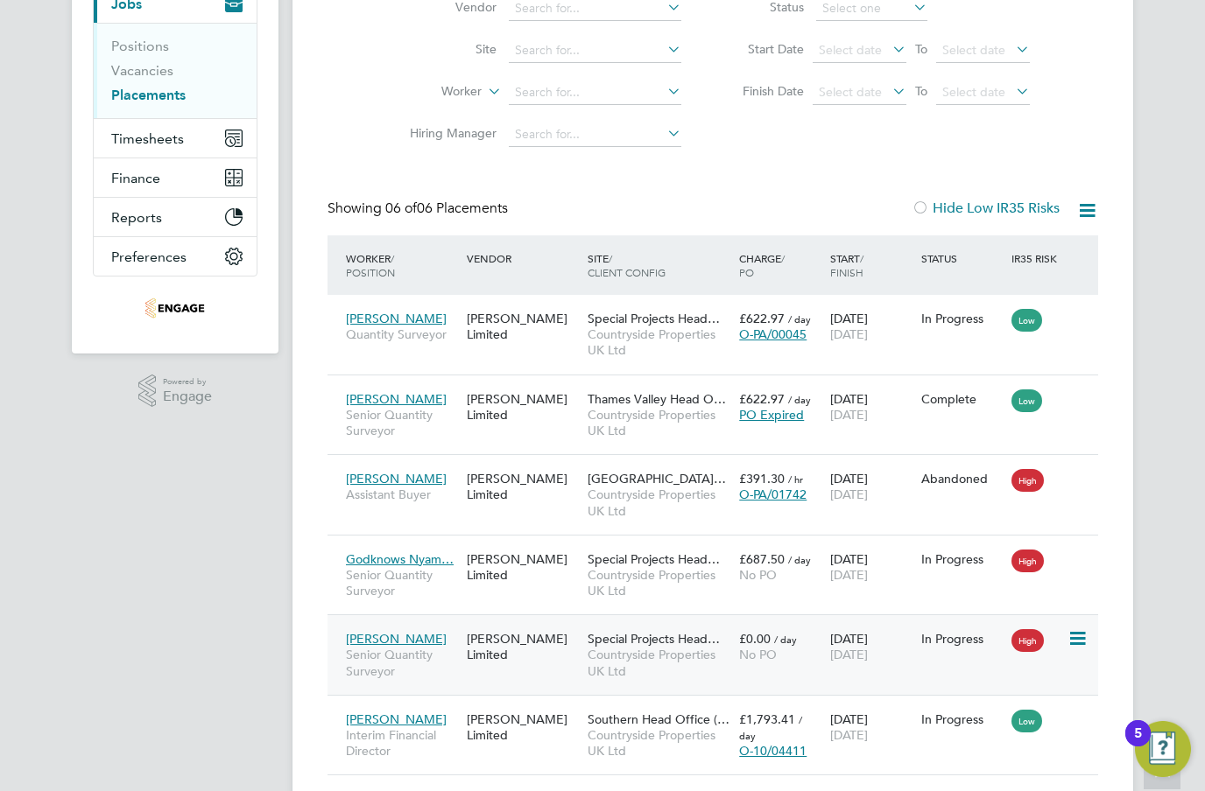
click at [596, 664] on span "Countryside Properties UK Ltd" at bounding box center [658, 663] width 143 height 32
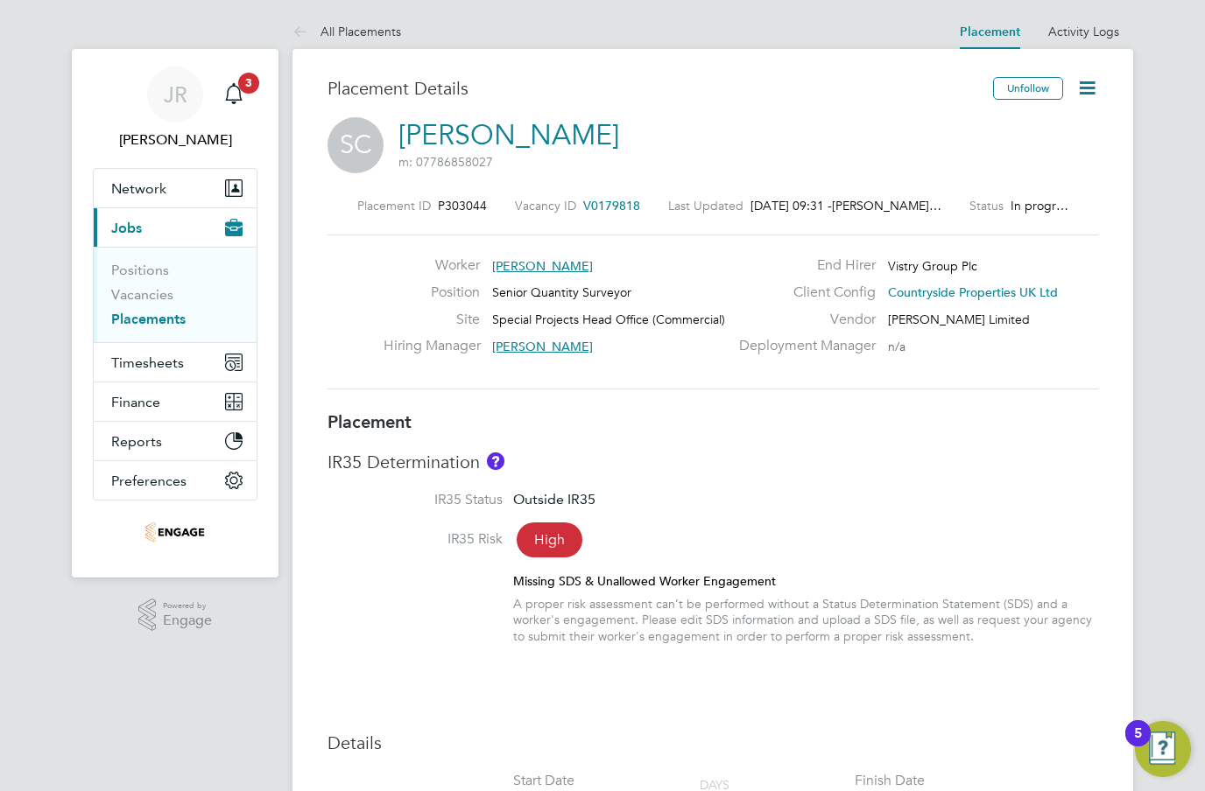
click at [1095, 91] on icon at bounding box center [1087, 88] width 22 height 22
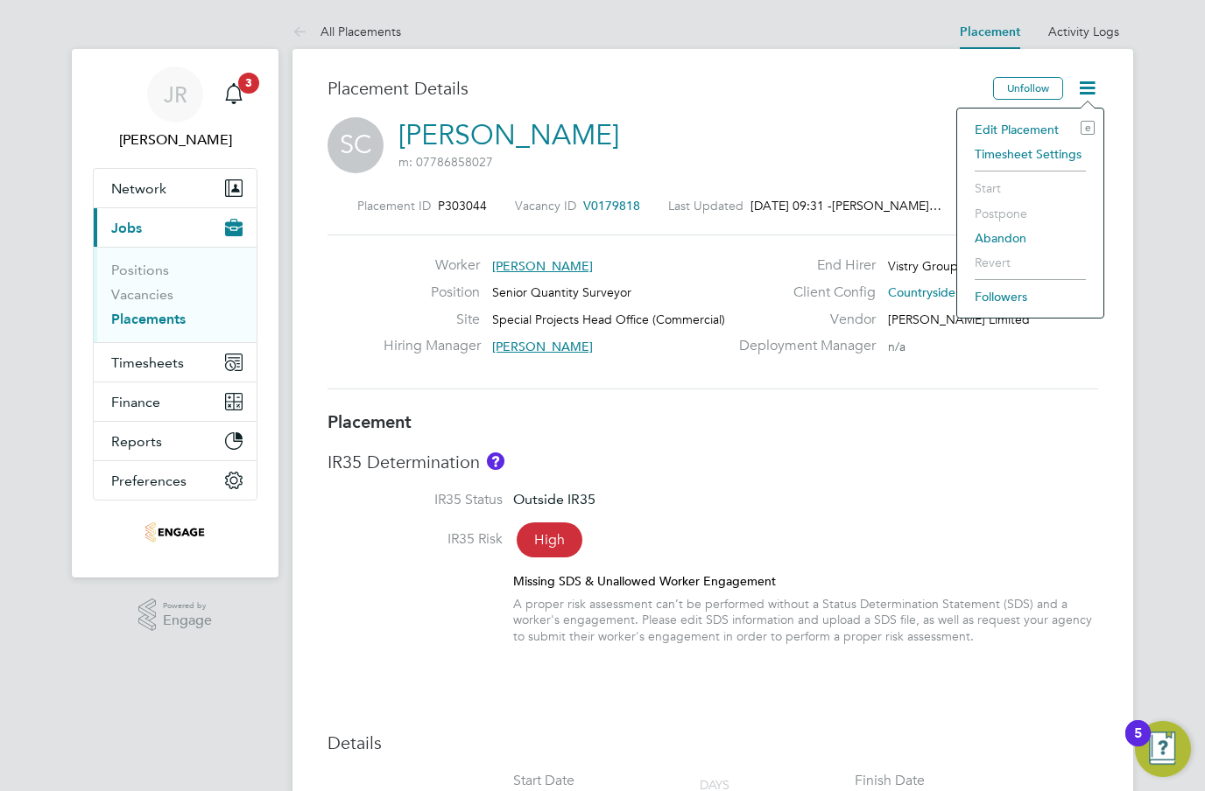
click at [1012, 131] on li "Edit Placement e" at bounding box center [1030, 129] width 129 height 25
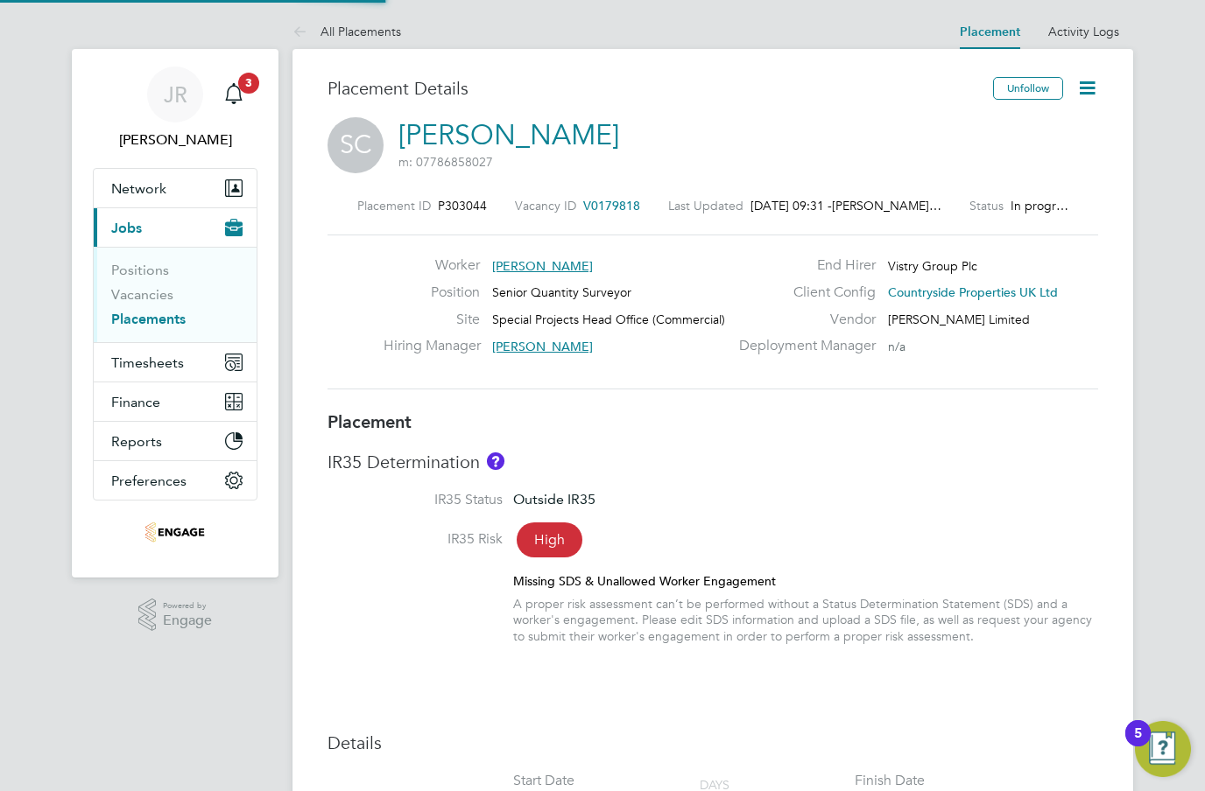
type input "[PERSON_NAME]"
type input "[DATE]"
type input "08:30"
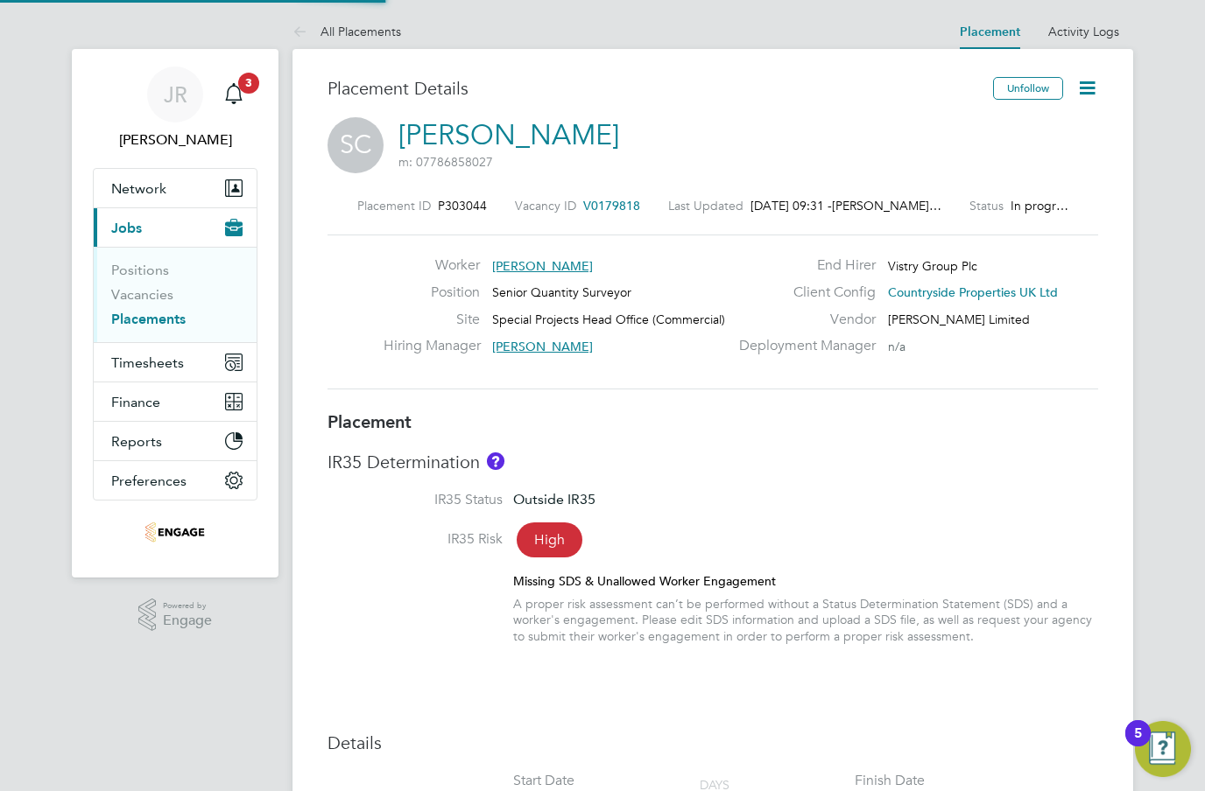
type input "17:00"
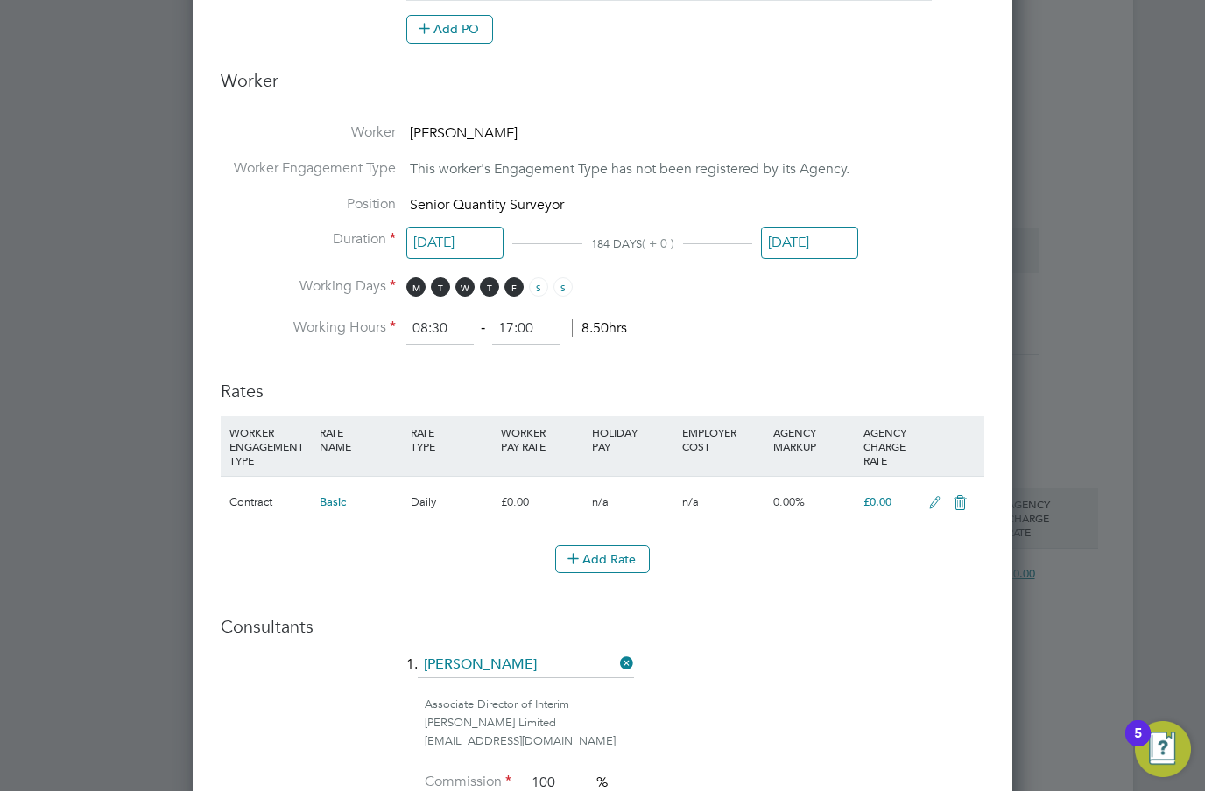
click at [940, 496] on icon at bounding box center [935, 503] width 22 height 14
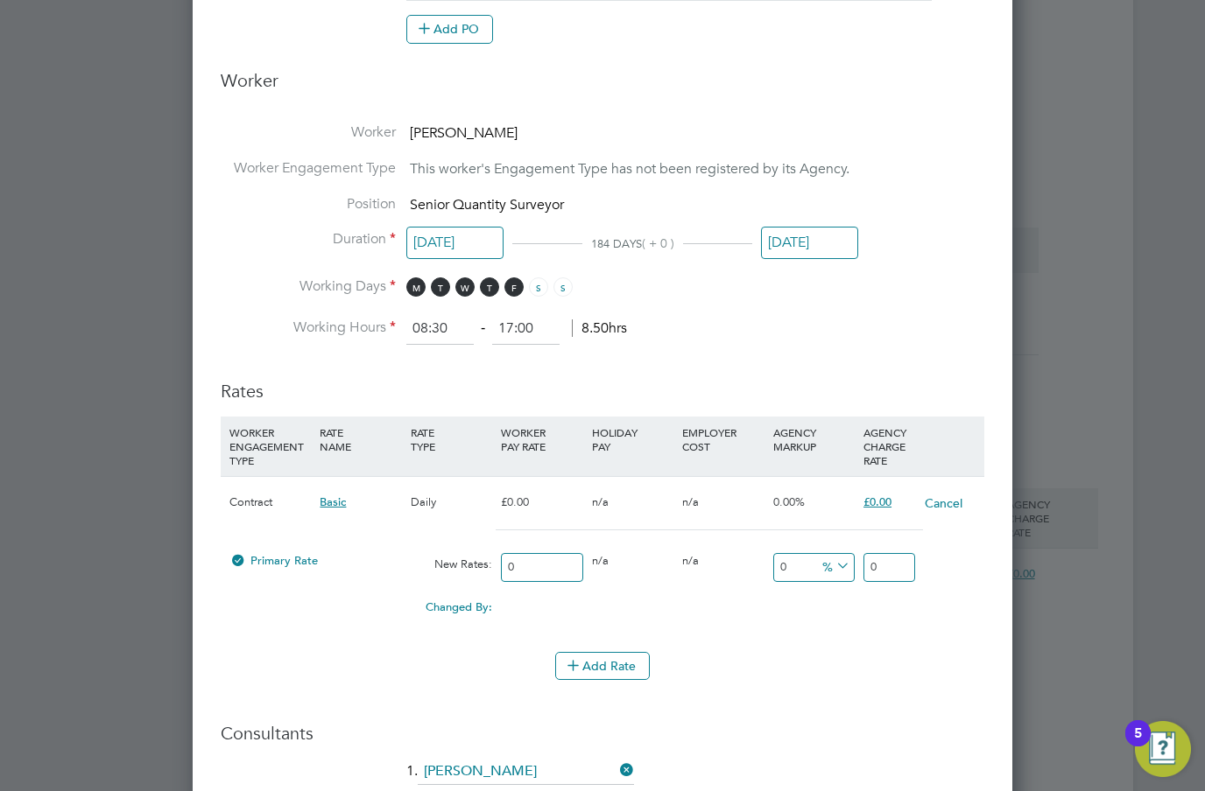
click at [541, 558] on input "0" at bounding box center [541, 567] width 81 height 29
type input "6"
type input "62"
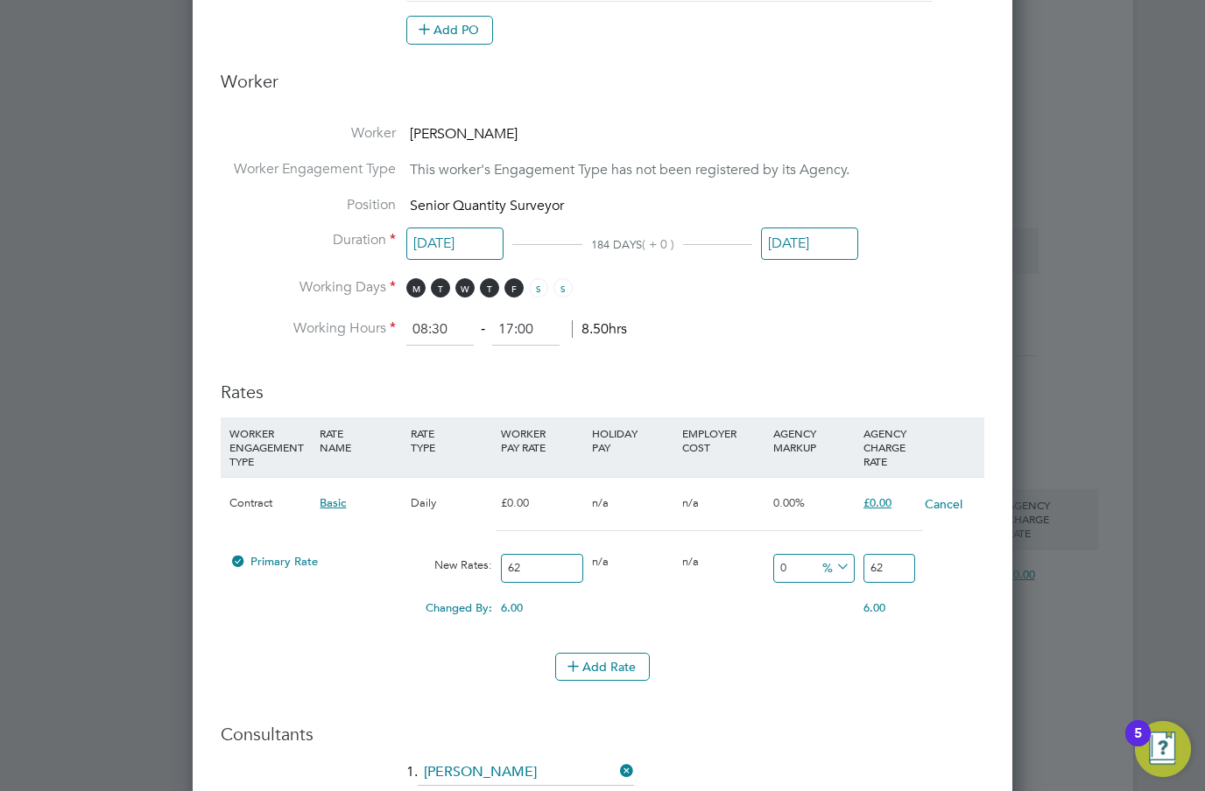
type input "625"
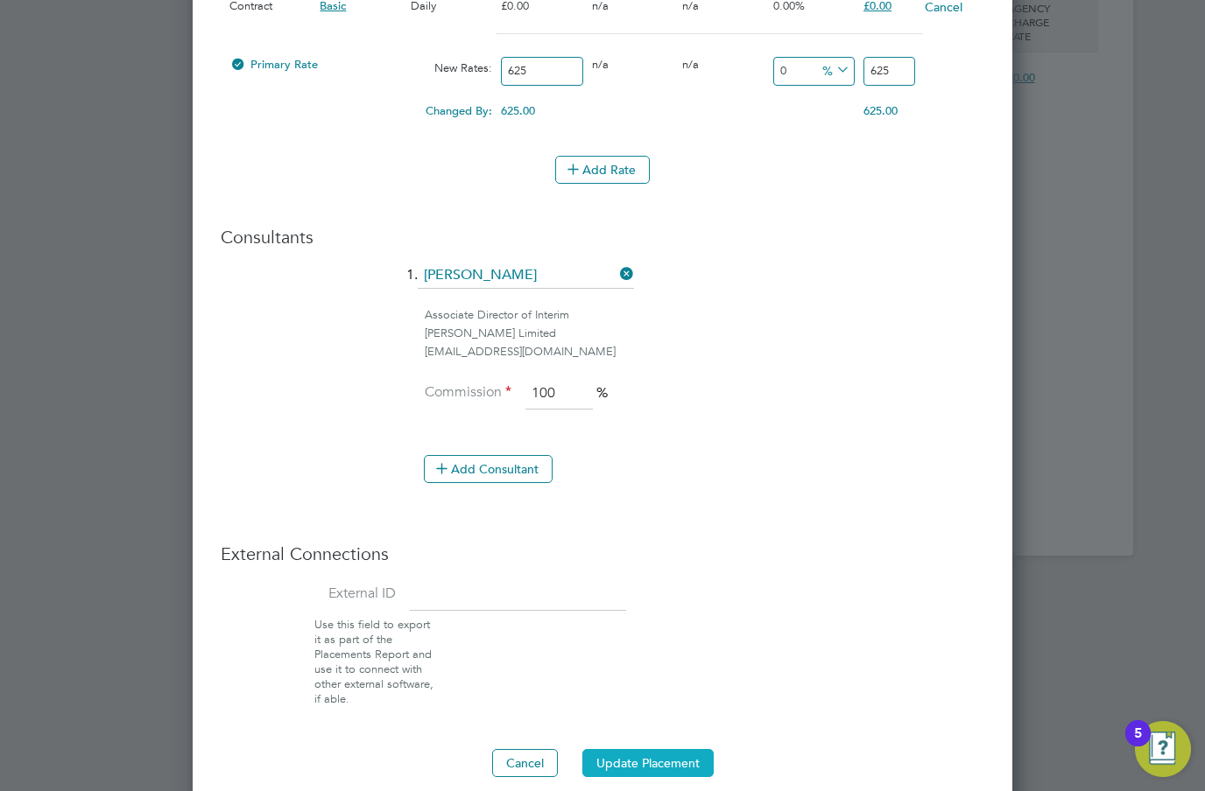
type input "625"
click at [660, 749] on button "Update Placement" at bounding box center [647, 763] width 131 height 28
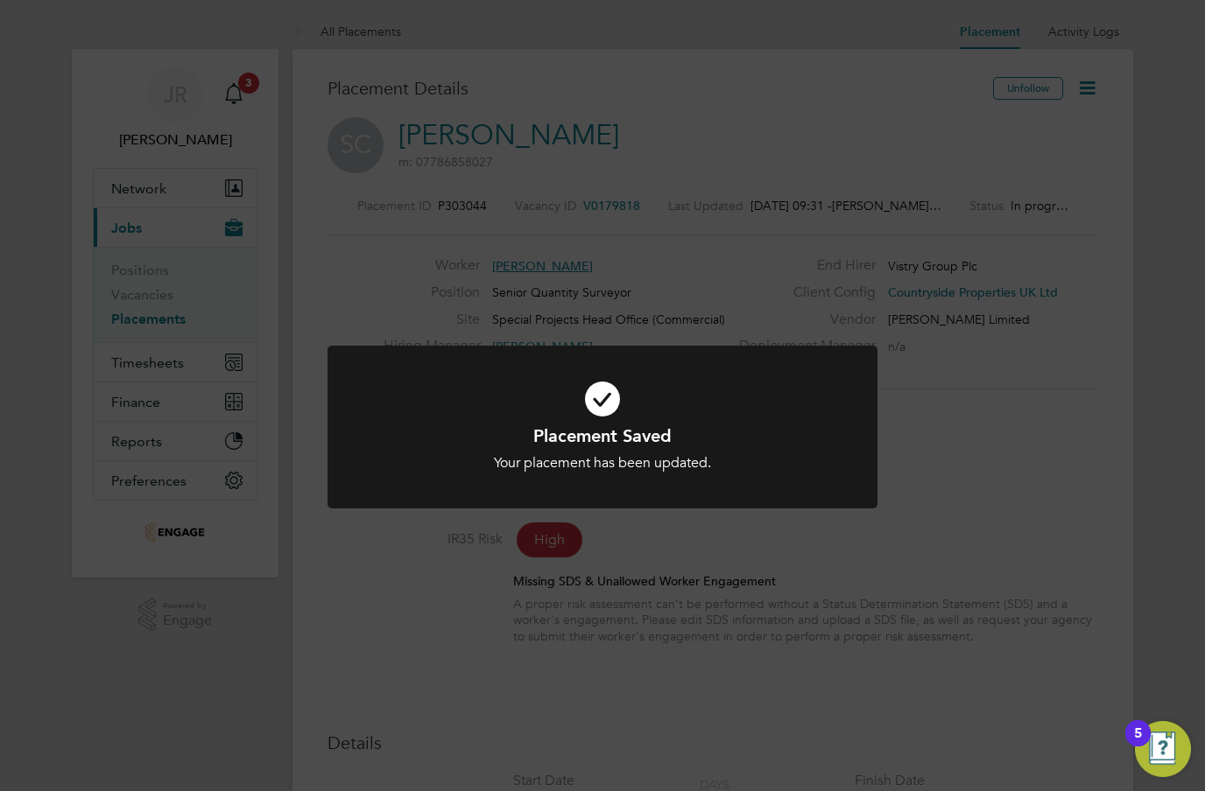
click at [935, 608] on div "Placement Saved Your placement has been updated. Cancel Okay" at bounding box center [602, 395] width 1205 height 791
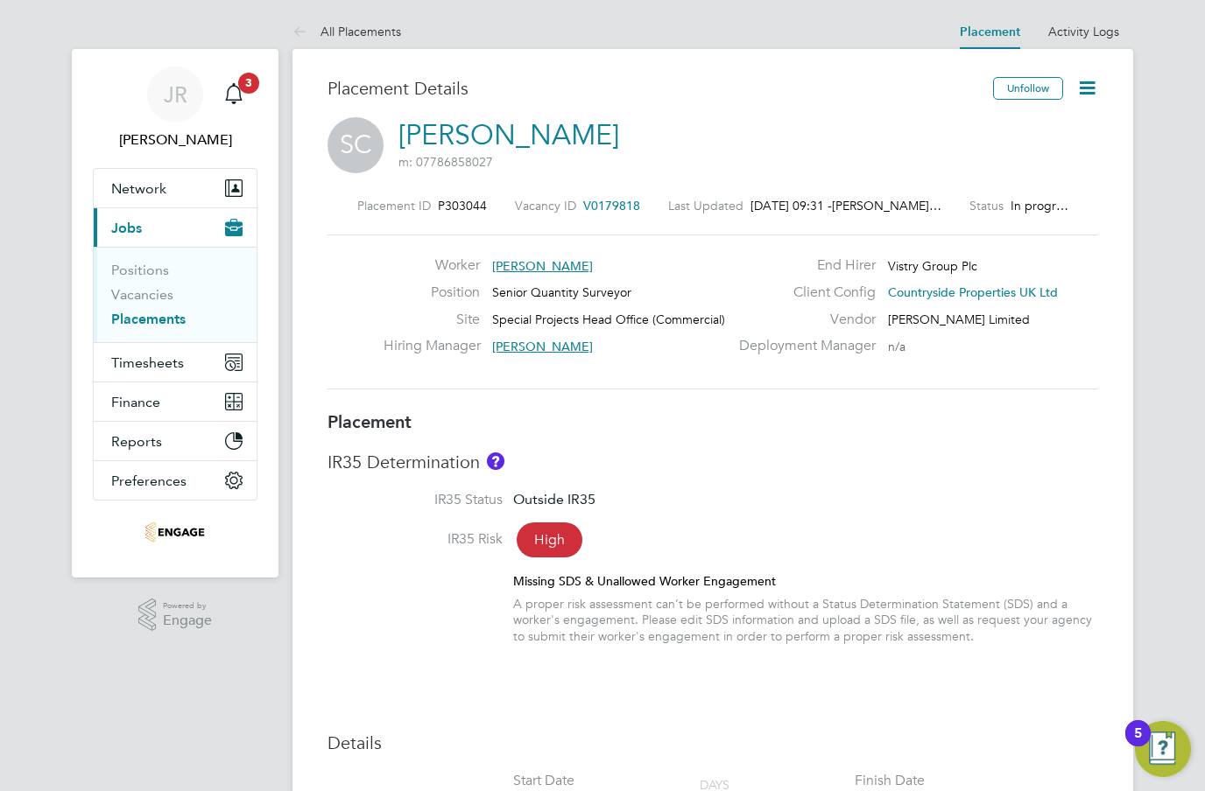
scroll to position [27, 377]
